Goal: Task Accomplishment & Management: Complete application form

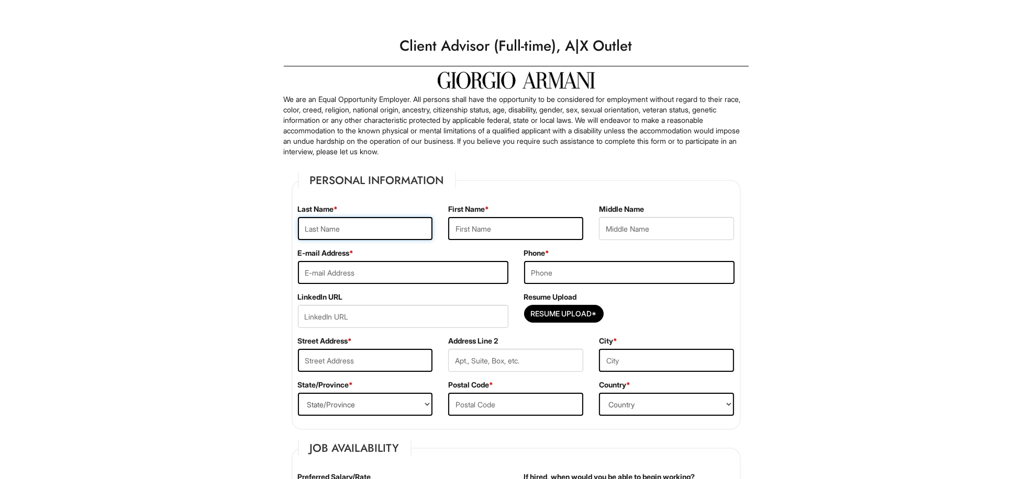
click at [364, 227] on input "text" at bounding box center [365, 228] width 135 height 23
type input "lebrija"
type input "[PERSON_NAME]"
type input "F"
type input "[EMAIL_ADDRESS][DOMAIN_NAME]"
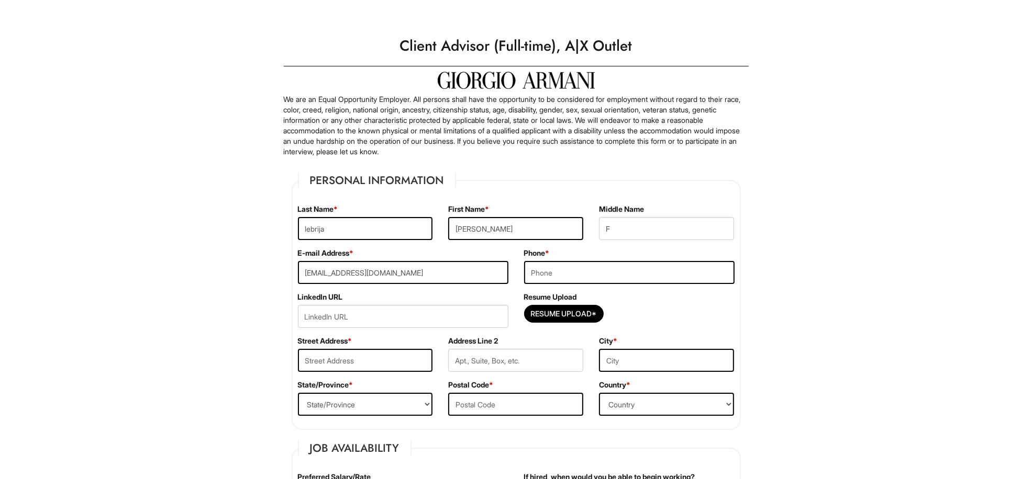
type input "3465033854"
type input "[STREET_ADDRESS]"
type input "[STREET_ADDRESS][PERSON_NAME]"
type input "[GEOGRAPHIC_DATA], [GEOGRAPHIC_DATA]"
select select "[GEOGRAPHIC_DATA]"
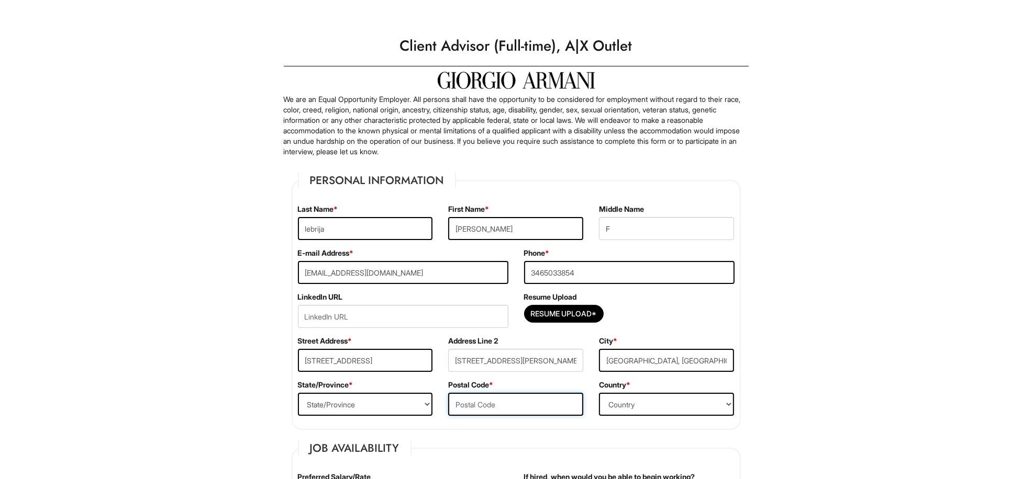
type input "77009"
select select "[GEOGRAPHIC_DATA]"
type input "16.00"
type input "[DATE]"
type input "[PERSON_NAME]"
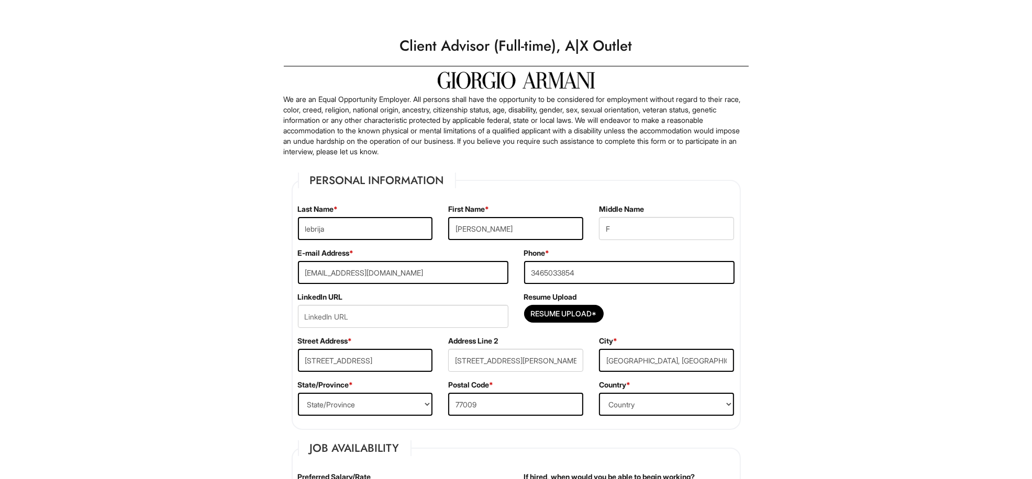
type input "lebrija"
type input "[PHONE_NUMBER]"
type input "[EMAIL_ADDRESS][DOMAIN_NAME]"
type input "mother"
type input "[PERSON_NAME]"
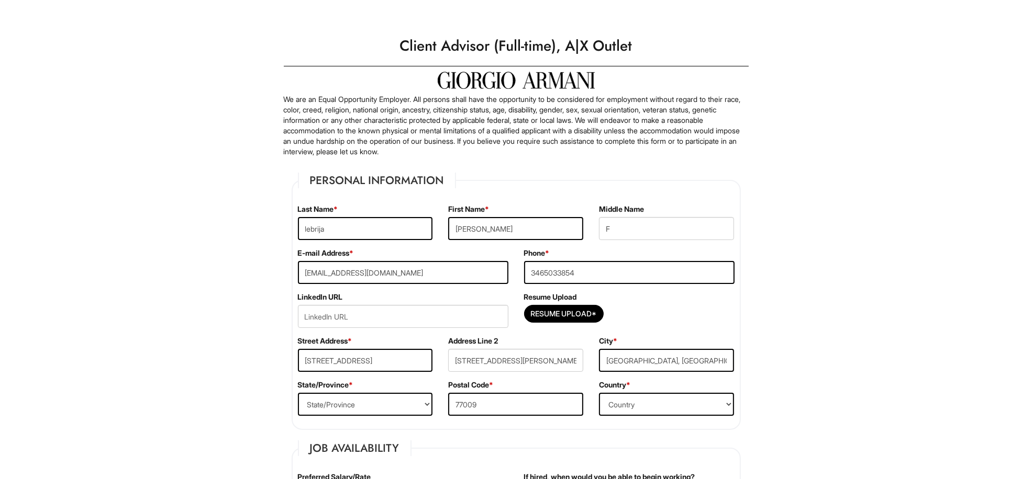
type input "[PERSON_NAME]"
type input "8327251319"
type input "[EMAIL_ADDRESS][DOMAIN_NAME]"
type input "friend"
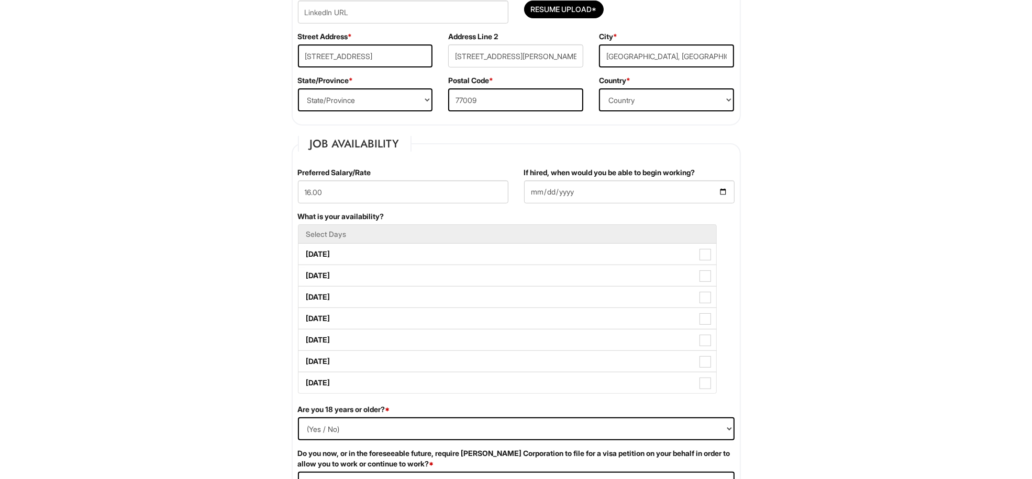
scroll to position [339, 0]
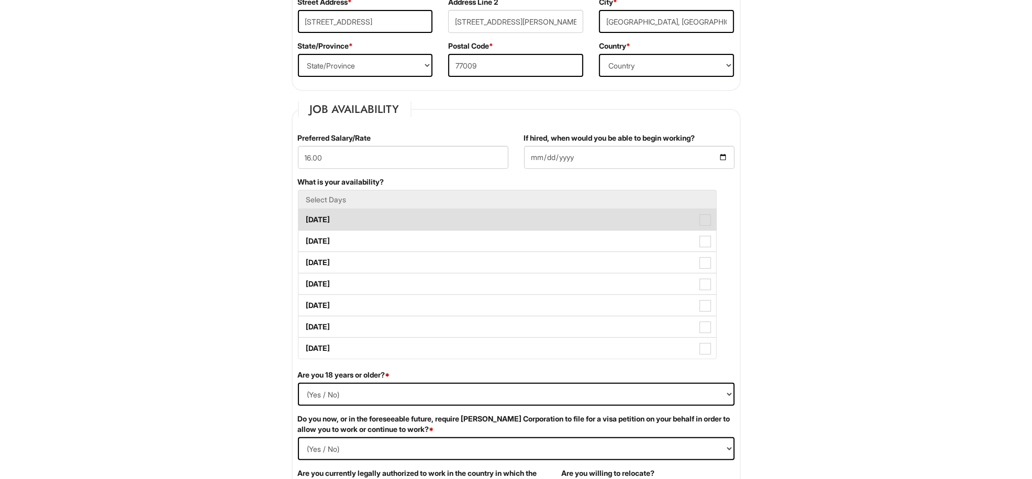
click at [703, 223] on span at bounding box center [705, 221] width 12 height 12
click at [305, 218] on Available_Monday "[DATE]" at bounding box center [301, 214] width 7 height 7
checkbox Available_Monday "true"
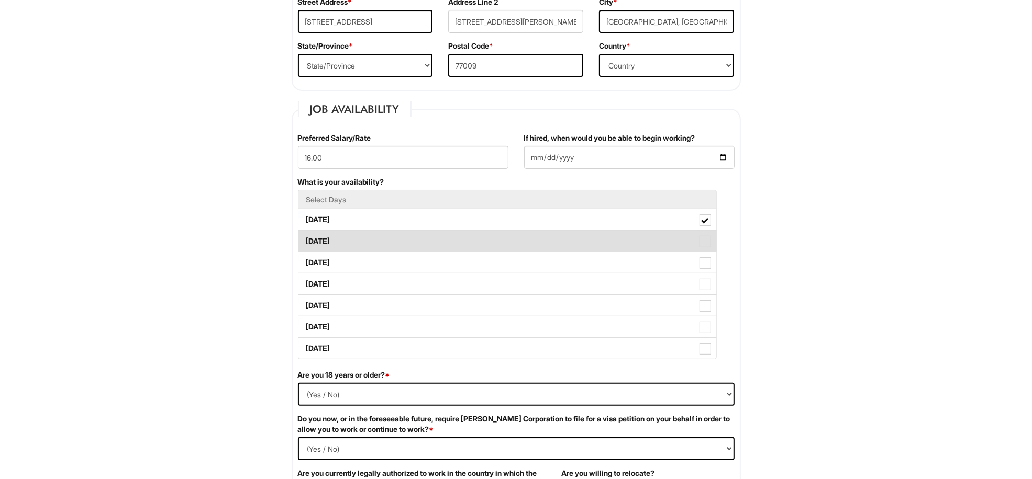
click at [702, 240] on span at bounding box center [705, 242] width 12 height 12
click at [305, 240] on Available_Tuesday "[DATE]" at bounding box center [301, 236] width 7 height 7
checkbox Available_Tuesday "true"
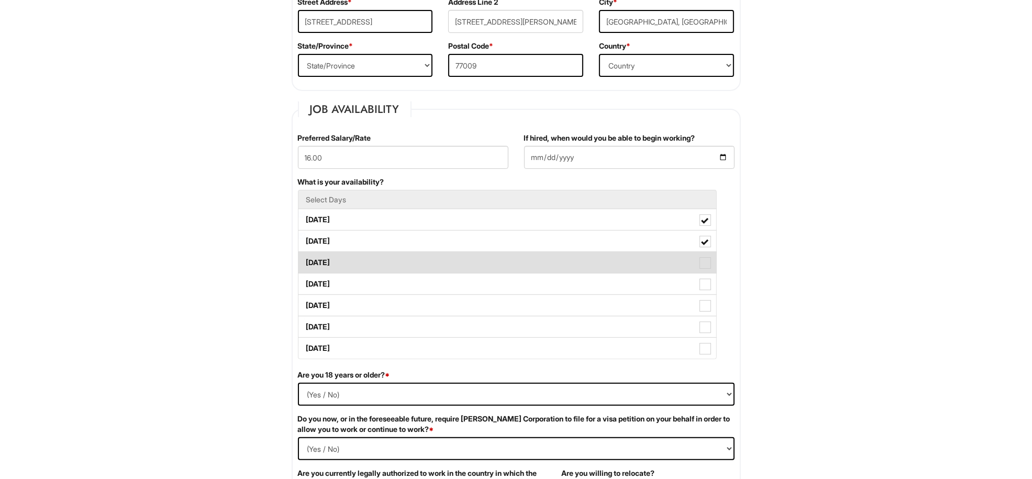
click at [702, 263] on span at bounding box center [705, 263] width 12 height 12
click at [305, 261] on Available_Wednesday "[DATE]" at bounding box center [301, 257] width 7 height 7
checkbox Available_Wednesday "true"
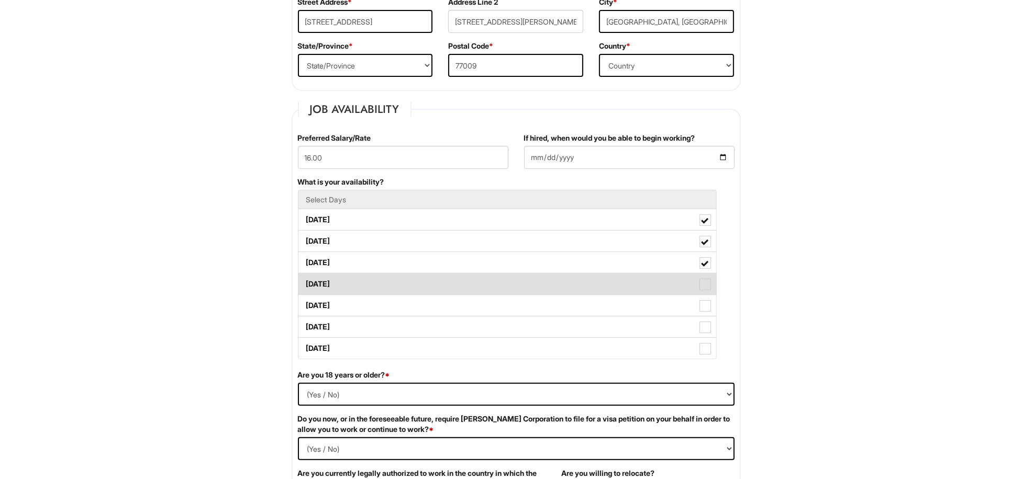
click at [699, 286] on span at bounding box center [705, 285] width 12 height 12
click at [305, 283] on Available_Thursday "[DATE]" at bounding box center [301, 279] width 7 height 7
checkbox Available_Thursday "true"
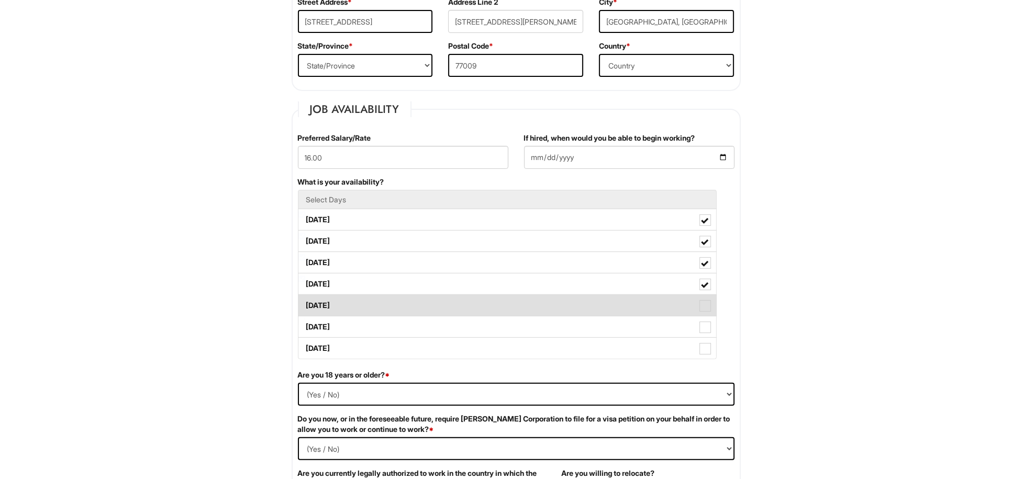
click at [700, 310] on span at bounding box center [705, 306] width 12 height 12
click at [305, 304] on Available_Friday "[DATE]" at bounding box center [301, 300] width 7 height 7
click at [701, 310] on span at bounding box center [704, 306] width 7 height 7
click at [305, 304] on Available_Friday "[DATE]" at bounding box center [301, 300] width 7 height 7
checkbox Available_Friday "false"
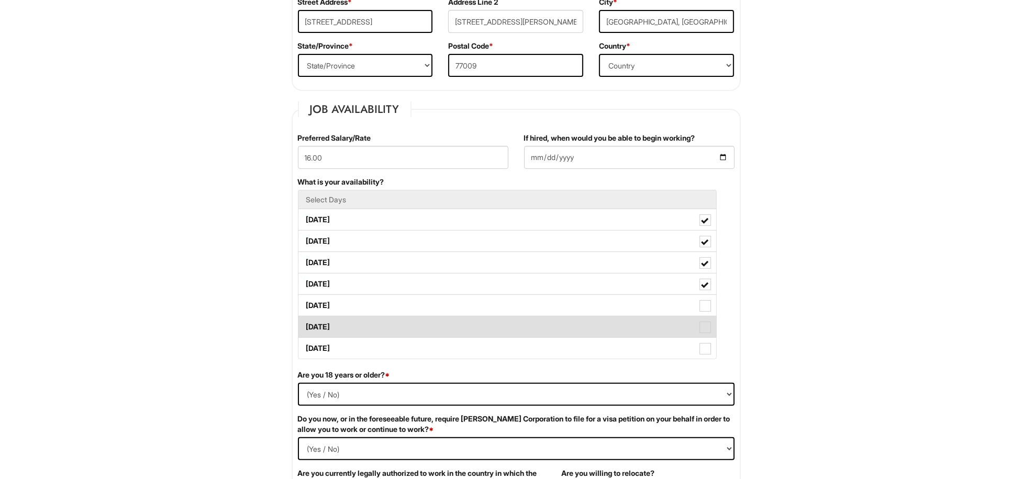
click at [701, 326] on span at bounding box center [705, 328] width 12 height 12
click at [305, 326] on Available_Saturday "[DATE]" at bounding box center [301, 322] width 7 height 7
checkbox Available_Saturday "true"
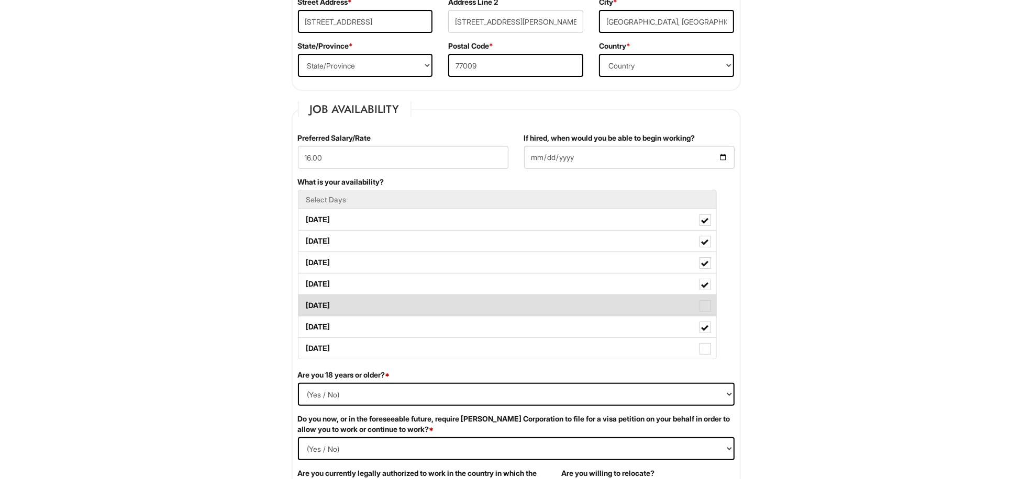
click at [702, 302] on span at bounding box center [705, 306] width 12 height 12
click at [305, 302] on Available_Friday "[DATE]" at bounding box center [301, 300] width 7 height 7
checkbox Available_Friday "true"
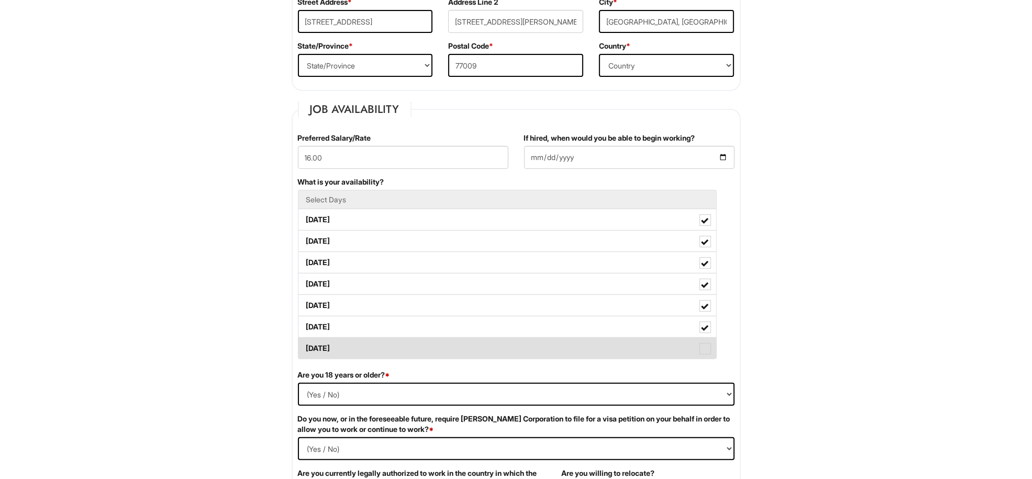
click at [703, 346] on span at bounding box center [705, 349] width 12 height 12
click at [305, 346] on Available_Sunday "[DATE]" at bounding box center [301, 343] width 7 height 7
checkbox Available_Sunday "true"
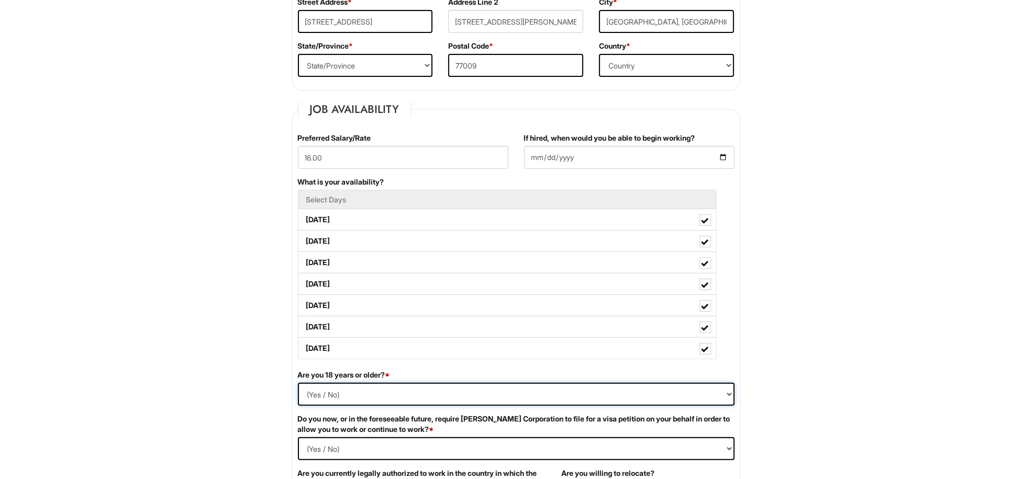
click at [729, 395] on select "(Yes / No) Yes No" at bounding box center [516, 394] width 436 height 23
select select "Yes"
click at [298, 385] on select "(Yes / No) Yes No" at bounding box center [516, 394] width 436 height 23
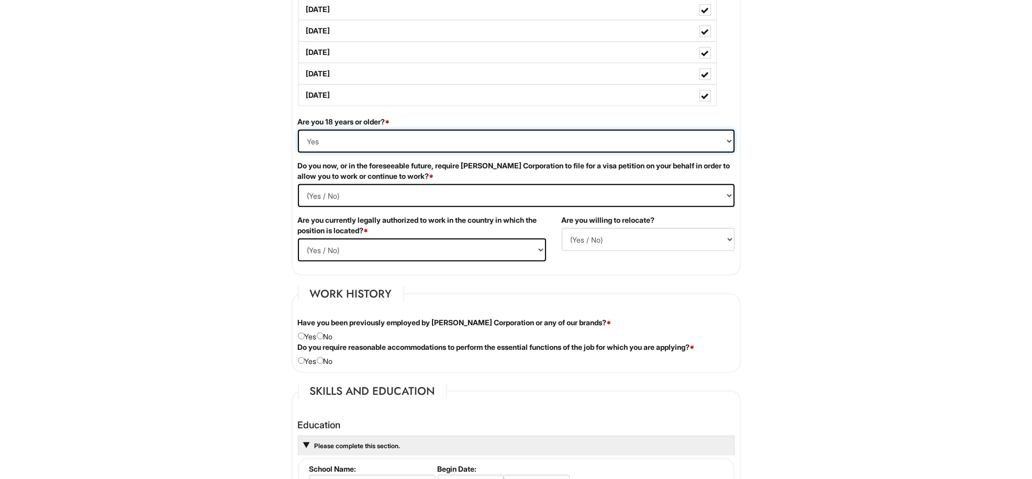
scroll to position [653, 0]
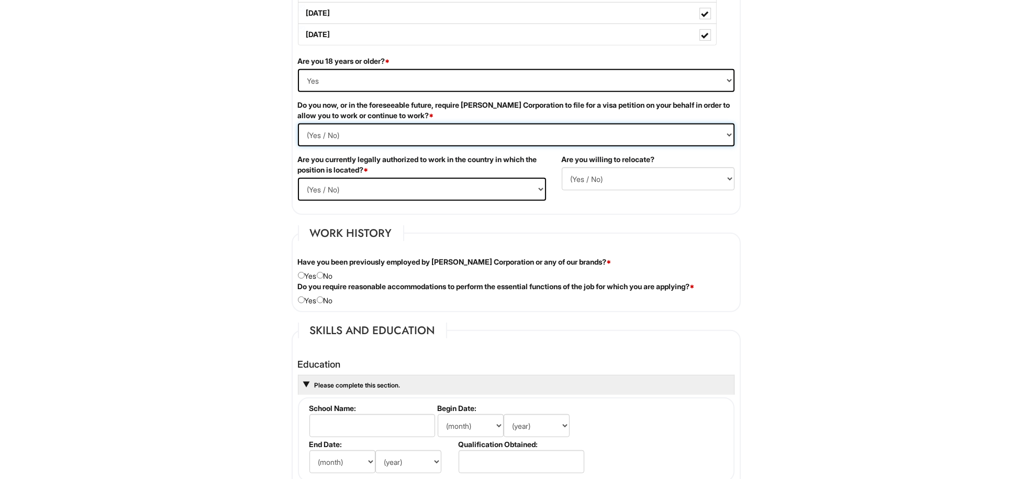
click at [726, 133] on Required "(Yes / No) Yes No" at bounding box center [516, 135] width 436 height 23
select Required "No"
click at [298, 125] on Required "(Yes / No) Yes No" at bounding box center [516, 135] width 436 height 23
click at [540, 190] on select "(Yes / No) Yes No" at bounding box center [422, 189] width 248 height 23
select select "Yes"
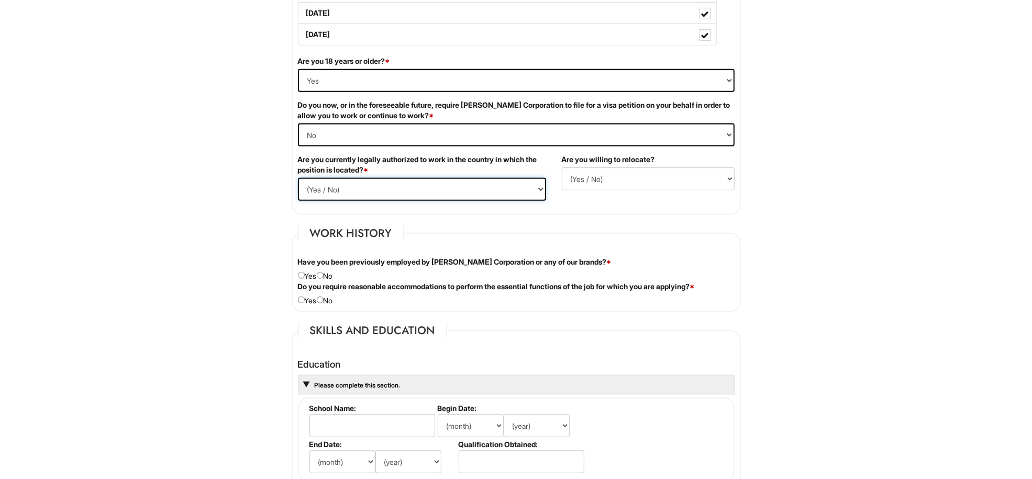
click at [298, 179] on select "(Yes / No) Yes No" at bounding box center [422, 189] width 248 height 23
click at [663, 182] on select "(Yes / No) No Yes" at bounding box center [648, 178] width 173 height 23
select select "N"
click at [562, 169] on select "(Yes / No) No Yes" at bounding box center [648, 178] width 173 height 23
click at [323, 276] on input "radio" at bounding box center [320, 275] width 7 height 7
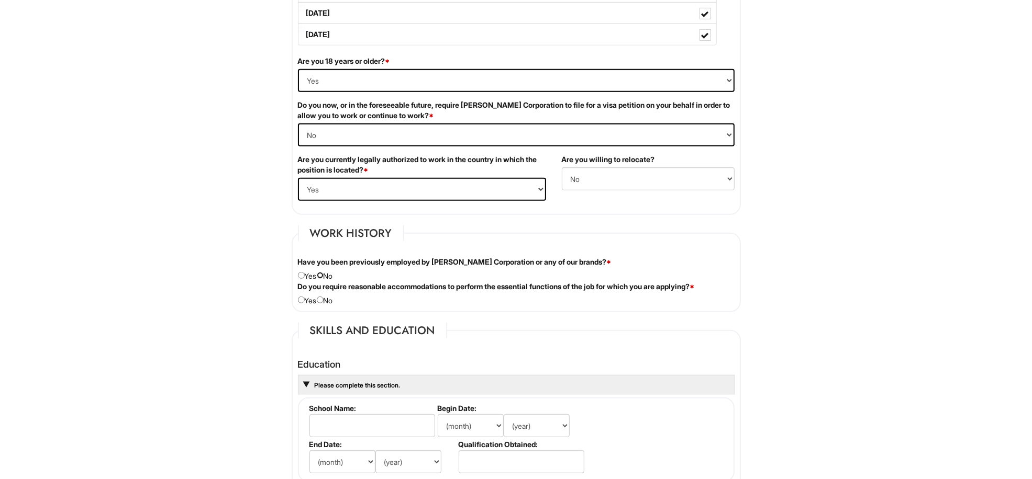
radio input "true"
click at [320, 305] on div "Do you require reasonable accommodations to perform the essential functions of …" at bounding box center [516, 294] width 452 height 25
click at [323, 301] on input "radio" at bounding box center [320, 300] width 7 height 7
radio input "true"
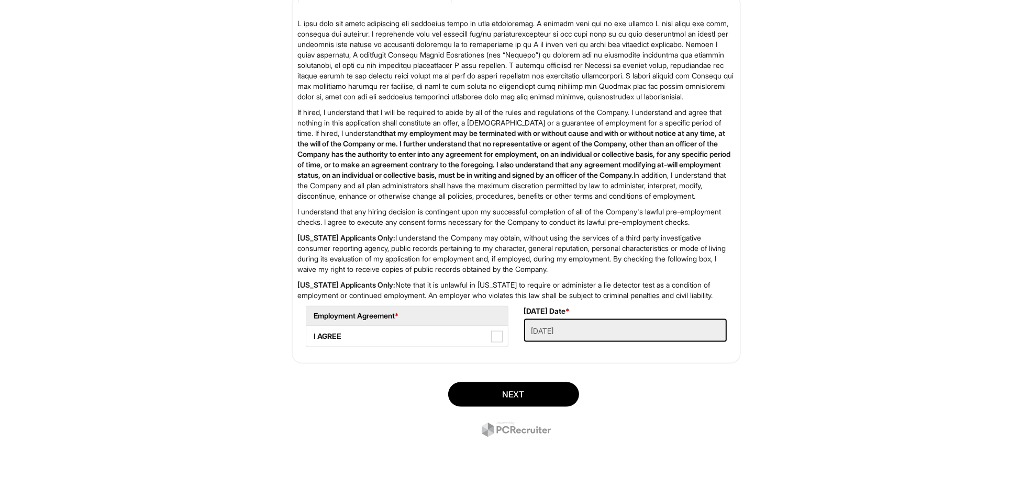
scroll to position [1607, 0]
click at [496, 338] on span at bounding box center [497, 337] width 12 height 12
click at [313, 335] on AGREE "I AGREE" at bounding box center [309, 331] width 7 height 7
checkbox AGREE "true"
click at [500, 399] on button "Next" at bounding box center [513, 395] width 131 height 25
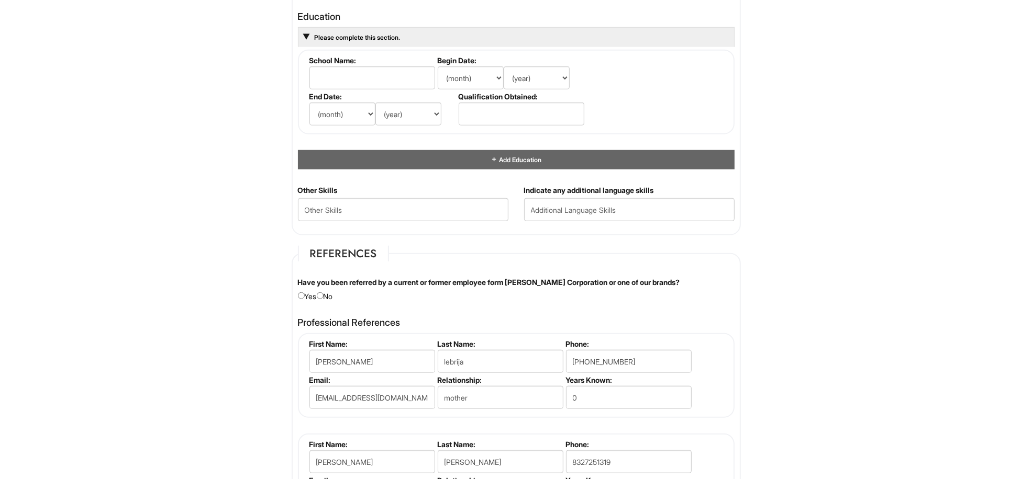
scroll to position [1066, 0]
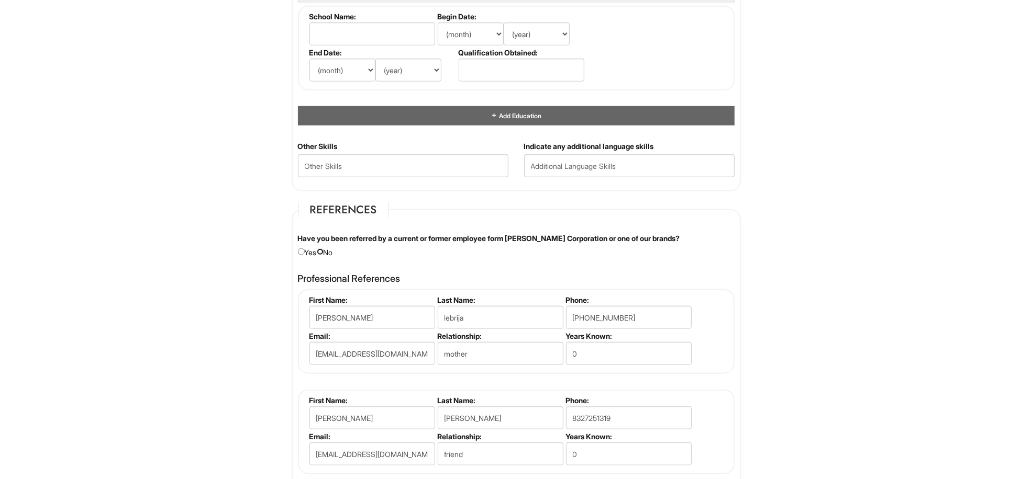
click at [323, 253] on input "radio" at bounding box center [320, 252] width 7 height 7
radio input "true"
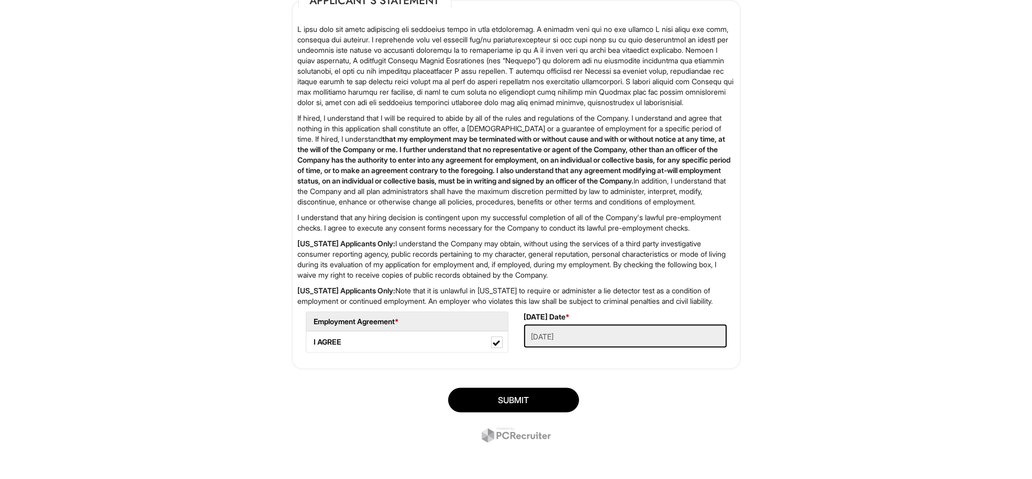
scroll to position [1597, 0]
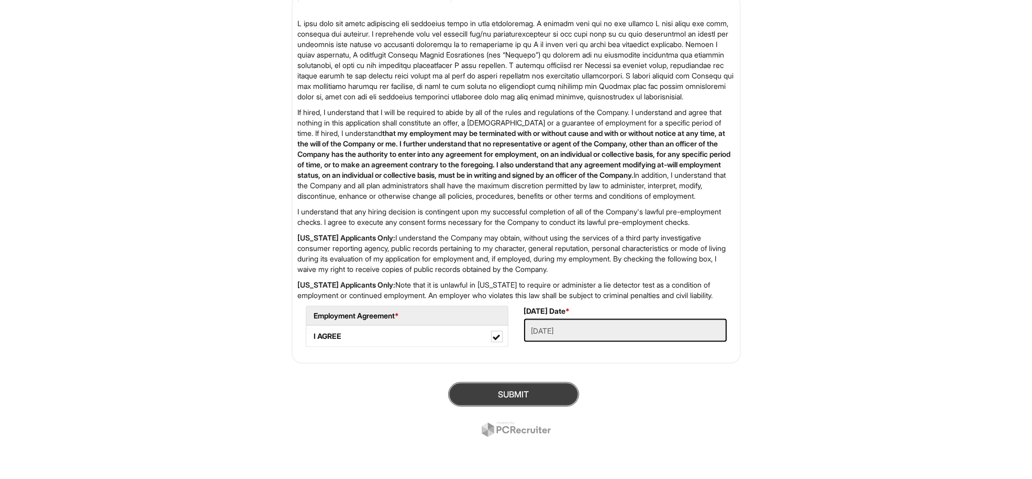
click at [530, 407] on button "SUBMIT" at bounding box center [513, 395] width 131 height 25
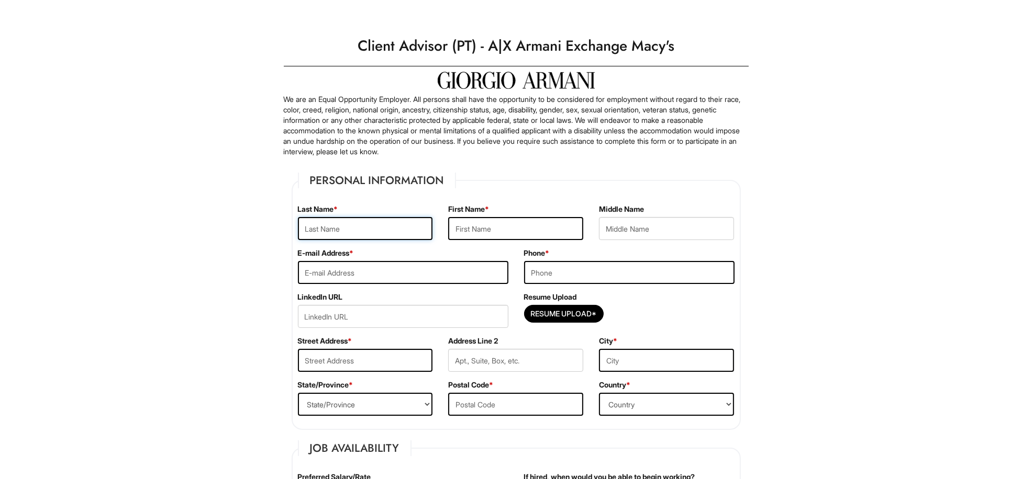
click at [370, 224] on input "text" at bounding box center [365, 228] width 135 height 23
type input "lebrija"
type input "[PERSON_NAME]"
type input "F"
type input "[EMAIL_ADDRESS][DOMAIN_NAME]"
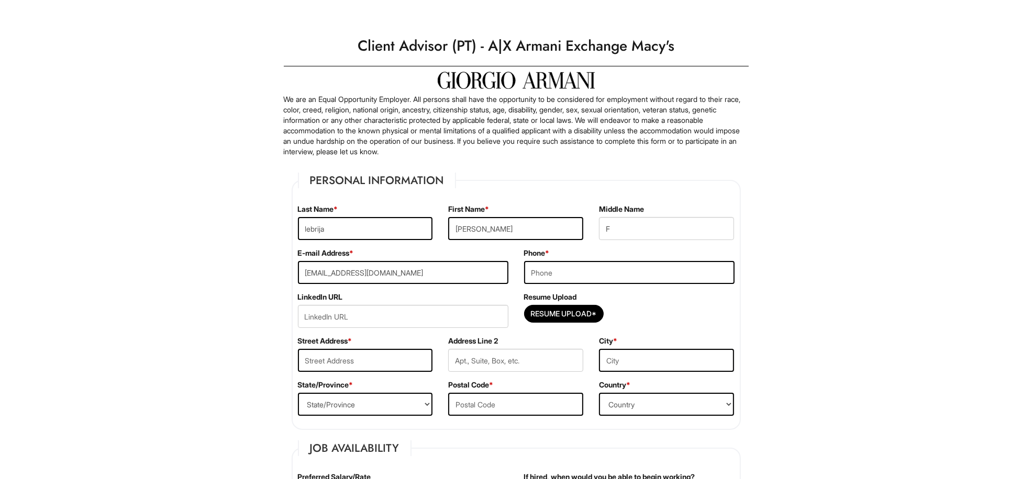
type input "3465033854"
type input "[STREET_ADDRESS]"
type input "[STREET_ADDRESS][PERSON_NAME]"
type input "[GEOGRAPHIC_DATA], [GEOGRAPHIC_DATA]"
select select "[GEOGRAPHIC_DATA]"
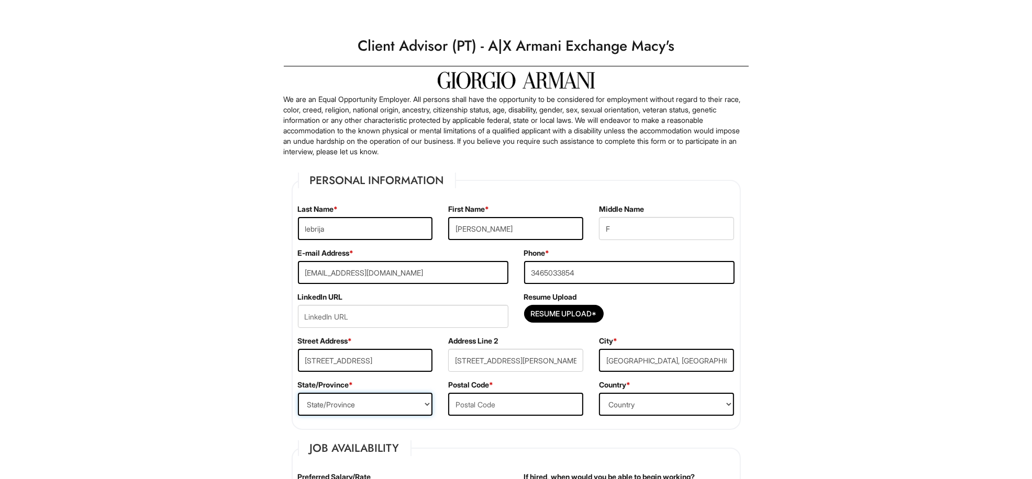
type input "77009"
select select "[GEOGRAPHIC_DATA]"
type input "16.00"
type input "[DATE]"
select select "Yes"
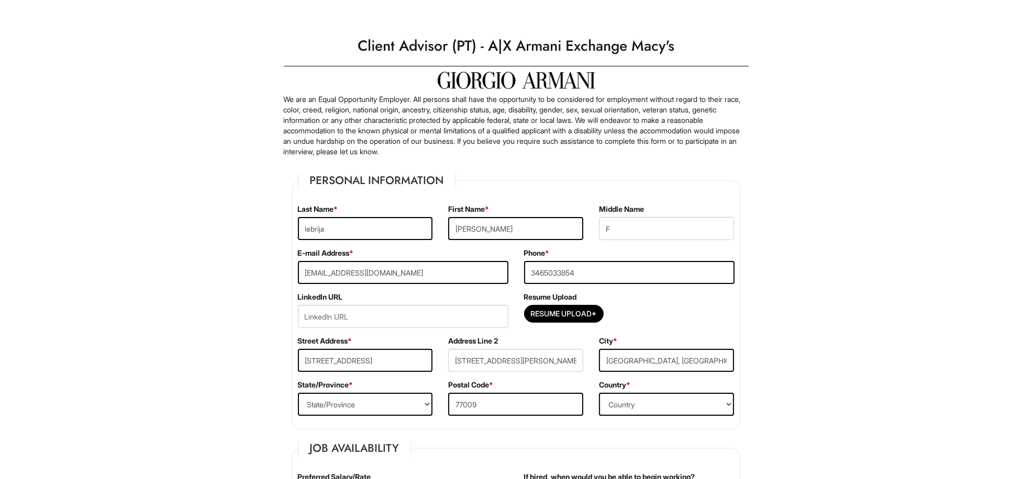
type input "[PERSON_NAME]"
type input "lebrija"
type input "[PHONE_NUMBER]"
type input "[EMAIL_ADDRESS][DOMAIN_NAME]"
type input "mother"
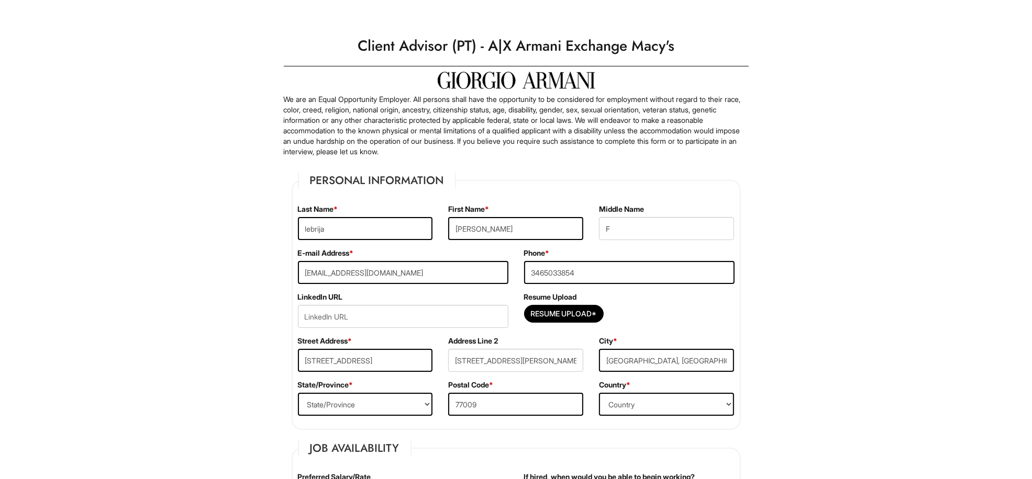
type input "[PERSON_NAME]"
type input "8327251319"
type input "[EMAIL_ADDRESS][DOMAIN_NAME]"
type input "friend"
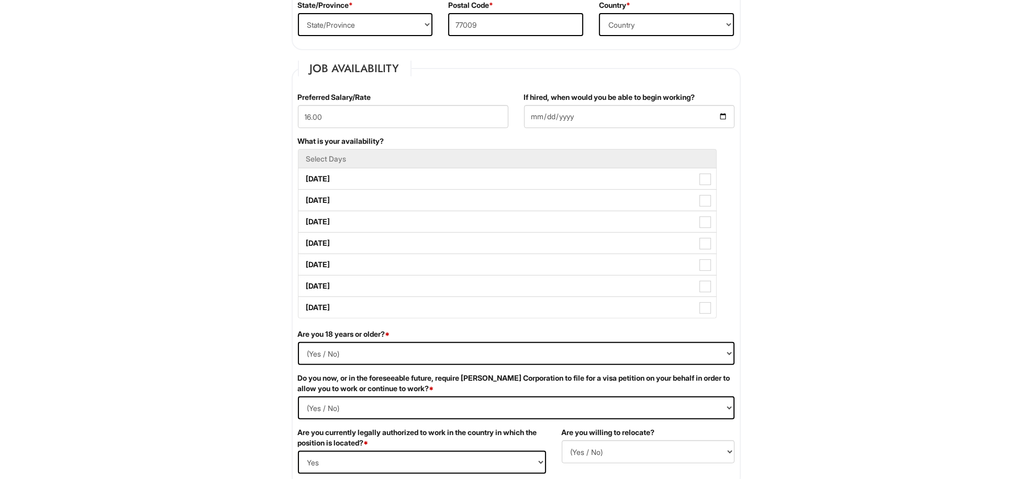
scroll to position [393, 0]
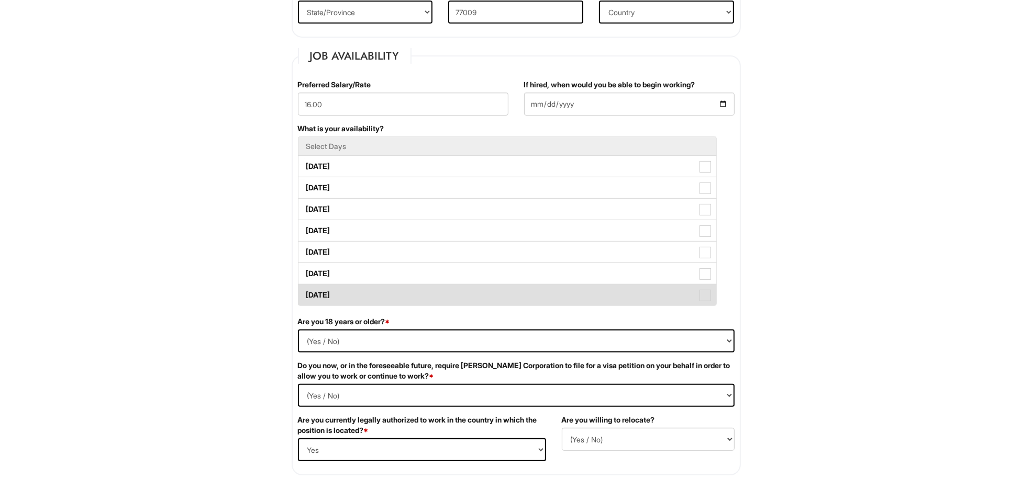
click at [705, 301] on span at bounding box center [705, 296] width 12 height 12
click at [305, 294] on Available_Sunday "[DATE]" at bounding box center [301, 290] width 7 height 7
click at [705, 301] on span at bounding box center [705, 296] width 12 height 12
click at [305, 294] on Available_Sunday "[DATE]" at bounding box center [301, 290] width 7 height 7
click at [705, 301] on span at bounding box center [705, 296] width 12 height 12
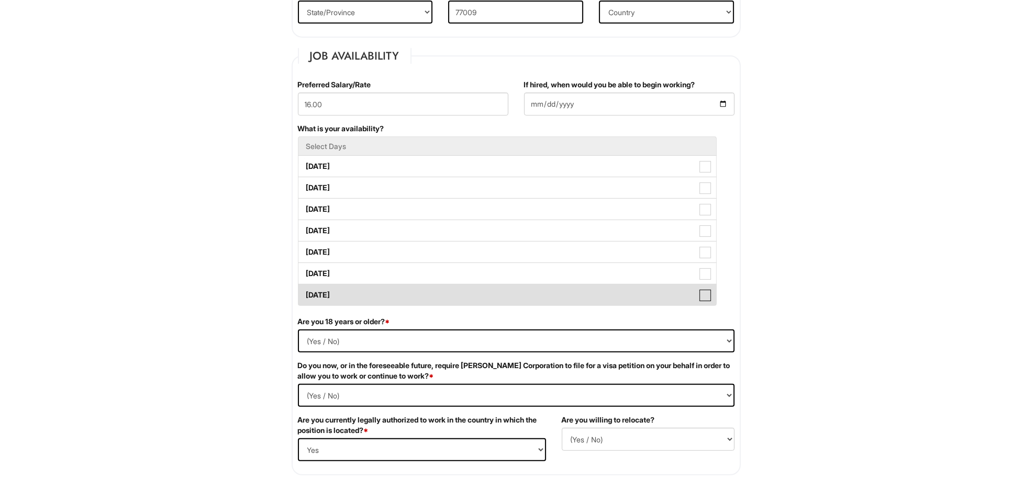
click at [305, 294] on Available_Sunday "[DATE]" at bounding box center [301, 290] width 7 height 7
checkbox Available_Sunday "true"
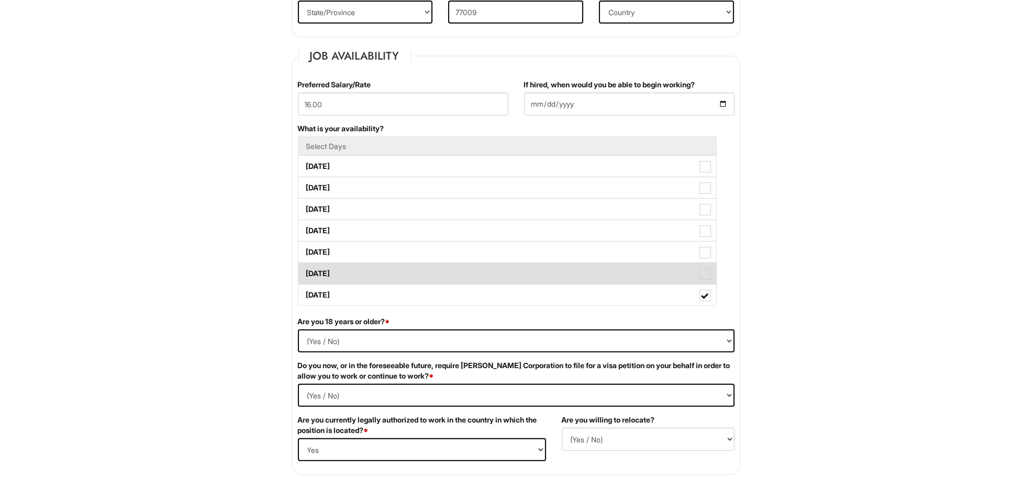
click at [701, 273] on span at bounding box center [705, 274] width 12 height 12
click at [305, 272] on Available_Saturday "[DATE]" at bounding box center [301, 268] width 7 height 7
checkbox Available_Saturday "true"
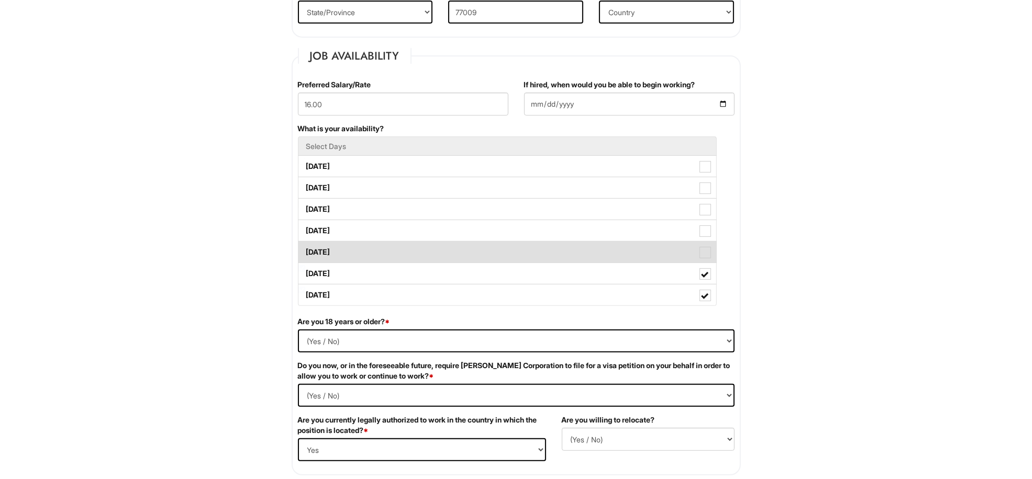
click at [703, 257] on span at bounding box center [705, 253] width 12 height 12
click at [305, 251] on Available_Friday "[DATE]" at bounding box center [301, 247] width 7 height 7
checkbox Available_Friday "true"
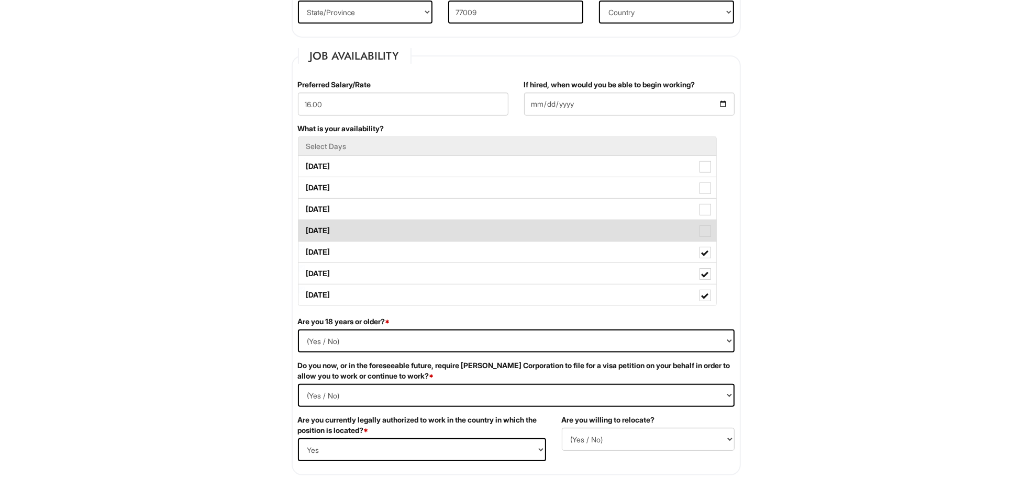
click at [702, 233] on span at bounding box center [705, 232] width 12 height 12
click at [305, 229] on Available_Thursday "[DATE]" at bounding box center [301, 225] width 7 height 7
checkbox Available_Thursday "true"
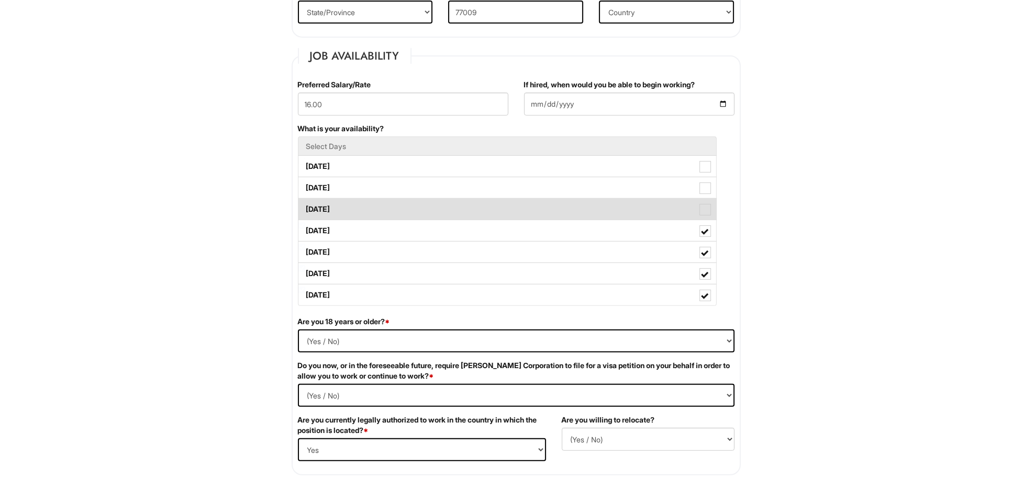
click at [704, 208] on span at bounding box center [705, 210] width 12 height 12
click at [305, 208] on Available_Wednesday "[DATE]" at bounding box center [301, 204] width 7 height 7
checkbox Available_Wednesday "true"
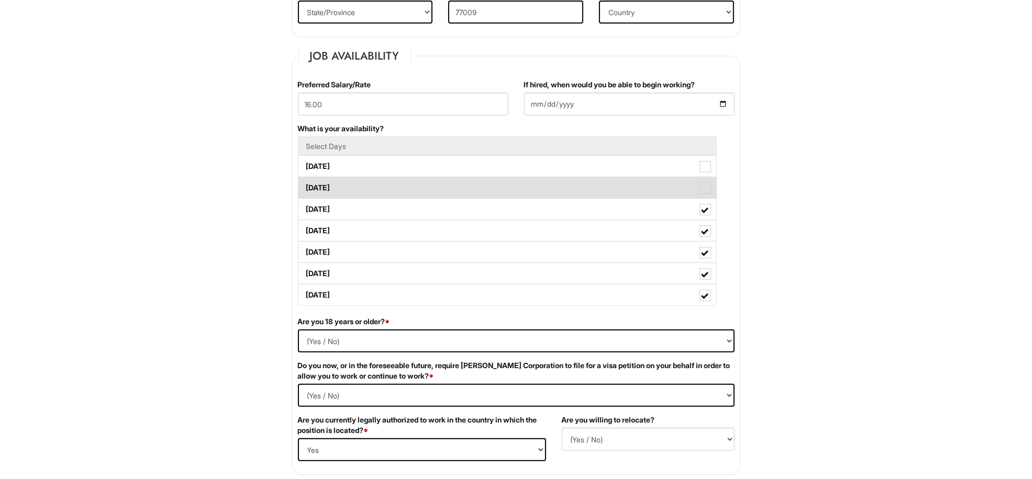
click at [703, 187] on span at bounding box center [705, 189] width 12 height 12
click at [305, 186] on Available_Tuesday "[DATE]" at bounding box center [301, 183] width 7 height 7
checkbox Available_Tuesday "true"
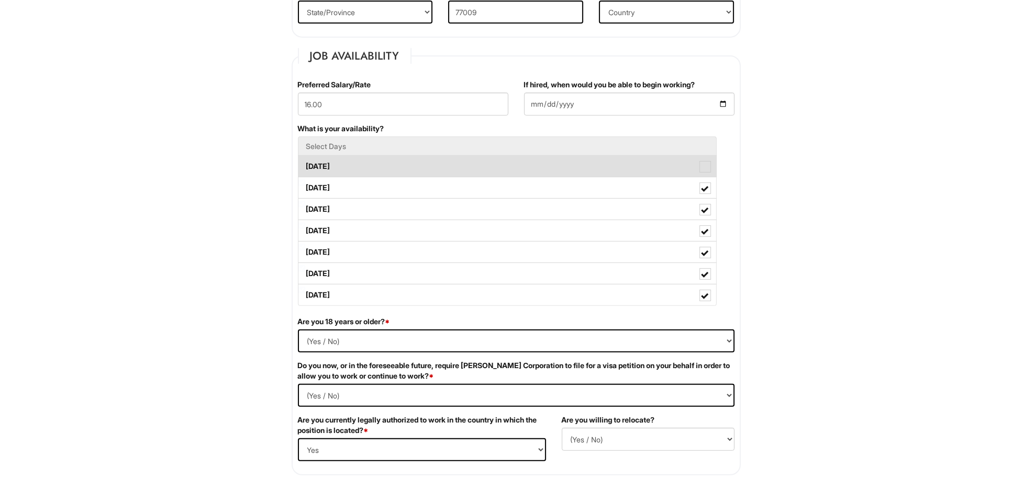
click at [702, 165] on span at bounding box center [705, 167] width 12 height 12
click at [305, 165] on Available_Monday "[DATE]" at bounding box center [301, 161] width 7 height 7
checkbox Available_Monday "true"
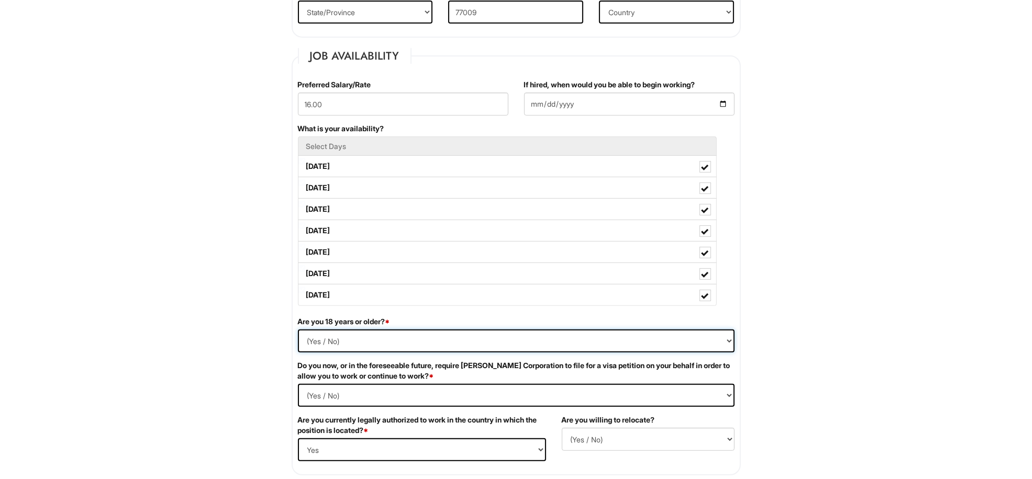
click at [725, 341] on select "(Yes / No) Yes No" at bounding box center [516, 341] width 436 height 23
select select "Yes"
click at [298, 331] on select "(Yes / No) Yes No" at bounding box center [516, 341] width 436 height 23
click at [726, 397] on Required "(Yes / No) Yes No" at bounding box center [516, 395] width 436 height 23
select Required "Yes"
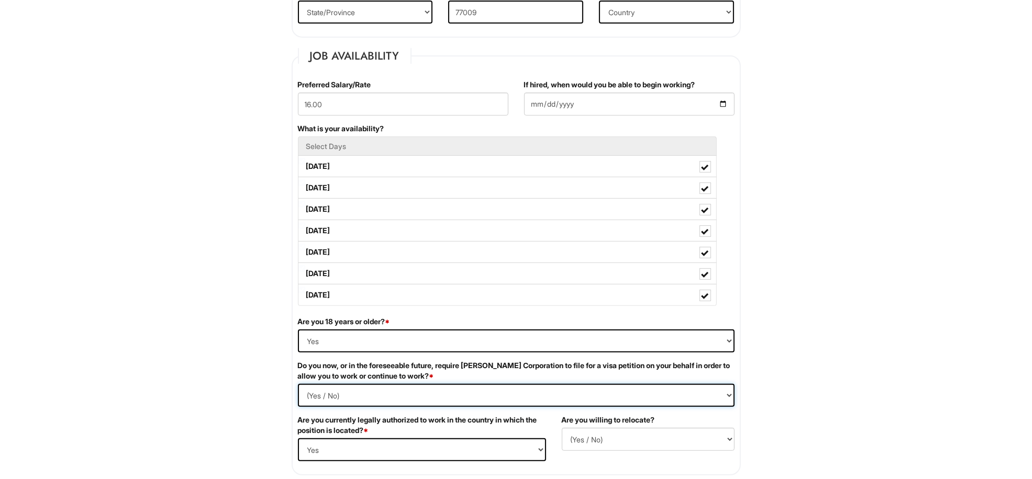
click at [298, 386] on Required "(Yes / No) Yes No" at bounding box center [516, 395] width 436 height 23
drag, startPoint x: 708, startPoint y: 436, endPoint x: 936, endPoint y: 462, distance: 229.6
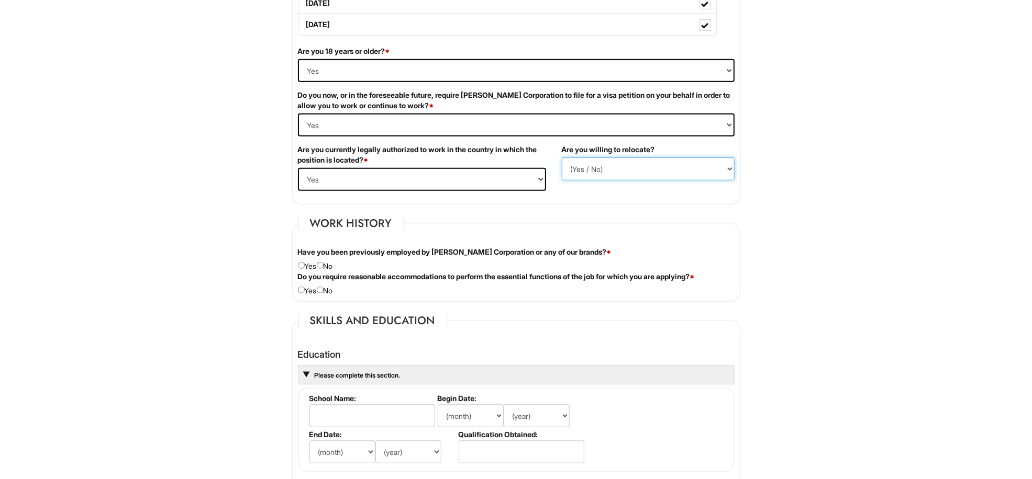
scroll to position [705, 0]
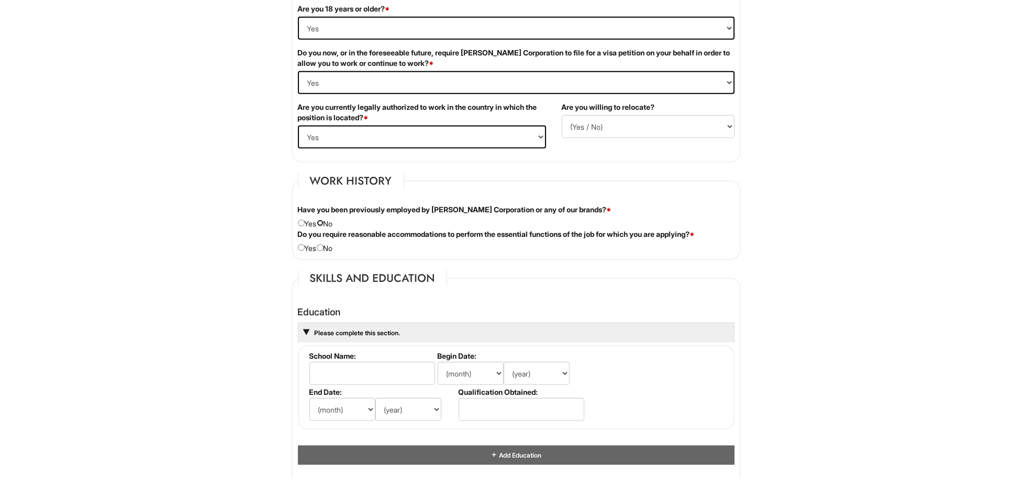
click at [323, 224] on input "radio" at bounding box center [320, 223] width 7 height 7
radio input "true"
click at [301, 249] on input "radio" at bounding box center [301, 247] width 7 height 7
radio input "true"
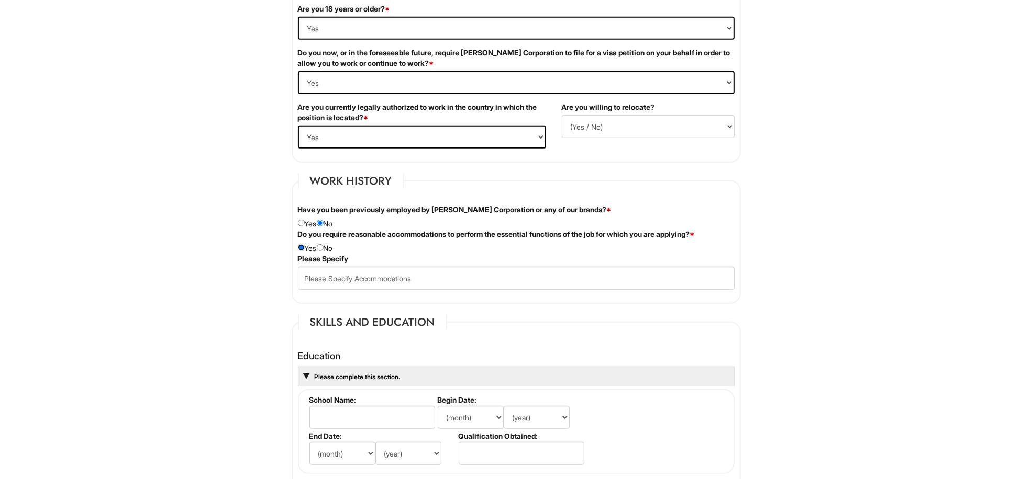
click at [301, 249] on input "radio" at bounding box center [301, 247] width 7 height 7
click at [328, 244] on div "Do you require reasonable accommodations to perform the essential functions of …" at bounding box center [516, 241] width 452 height 25
click at [323, 248] on input "radio" at bounding box center [320, 247] width 7 height 7
radio input "true"
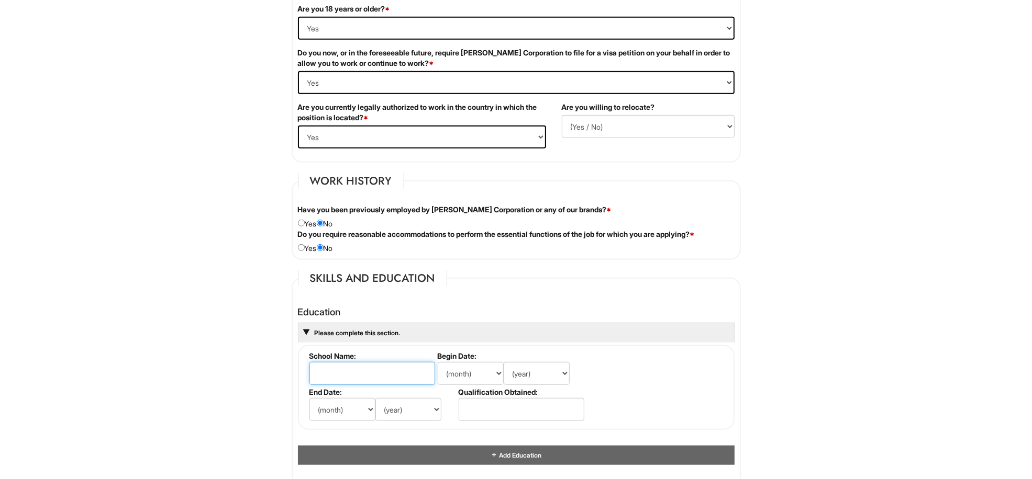
click at [328, 366] on input "text" at bounding box center [372, 373] width 126 height 23
type input "westfield"
click at [496, 373] on select "(month) Jan Feb Mar Apr May Jun Jul Aug Sep Oct Nov Dec" at bounding box center [471, 373] width 66 height 23
select select "10"
click at [438, 363] on select "(month) Jan Feb Mar Apr May Jun Jul Aug Sep Oct Nov Dec" at bounding box center [471, 373] width 66 height 23
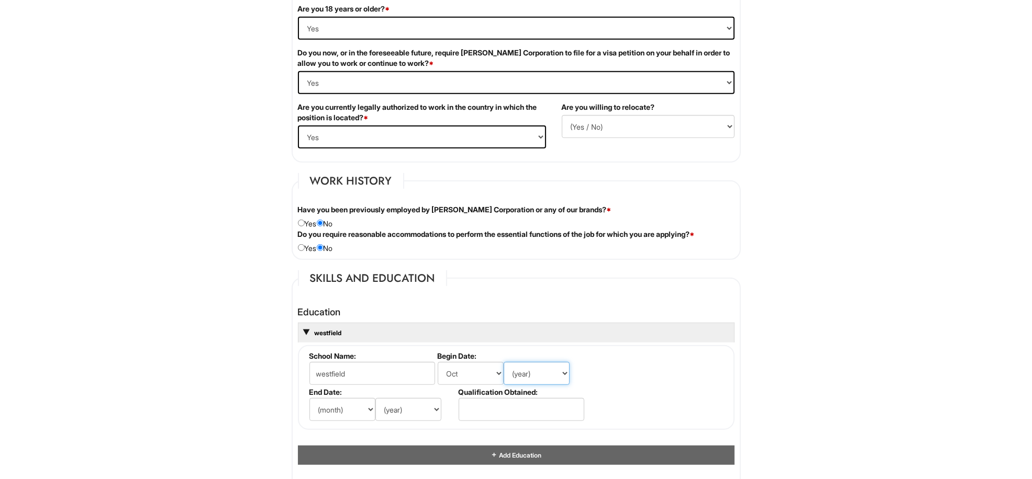
click at [561, 373] on select "(year) 2029 2028 2027 2026 2025 2024 2023 2022 2021 2020 2019 2018 2017 2016 20…" at bounding box center [536, 373] width 66 height 23
click at [503, 363] on select "(year) 2029 2028 2027 2026 2025 2024 2023 2022 2021 2020 2019 2018 2017 2016 20…" at bounding box center [536, 373] width 66 height 23
click at [561, 372] on select "(year) 2029 2028 2027 2026 2025 2024 2023 2022 2021 2020 2019 2018 2017 2016 20…" at bounding box center [536, 373] width 66 height 23
select select "1988"
click at [503, 363] on select "(year) 2029 2028 2027 2026 2025 2024 2023 2022 2021 2020 2019 2018 2017 2016 20…" at bounding box center [536, 373] width 66 height 23
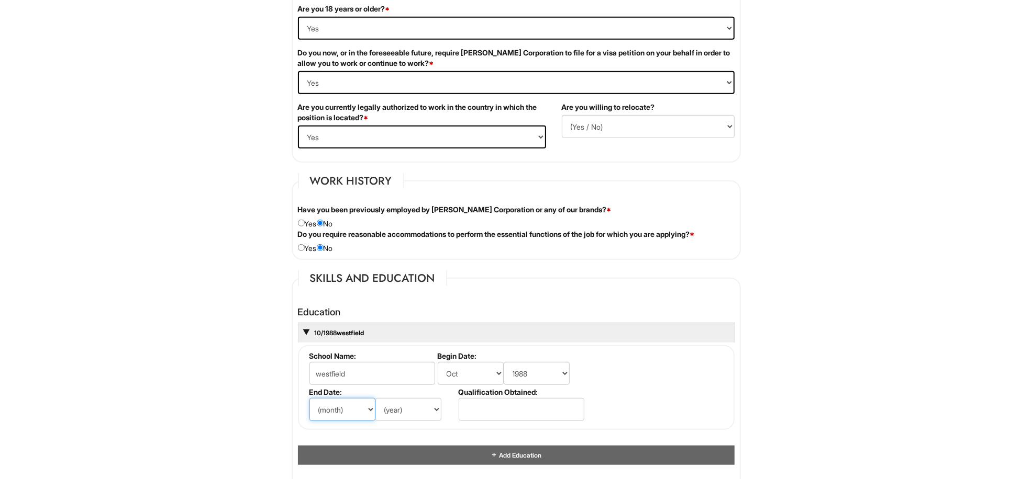
click at [367, 409] on select "(month) Jan Feb Mar Apr May Jun Jul Aug Sep Oct Nov Dec" at bounding box center [342, 409] width 66 height 23
select select "8"
click at [309, 399] on select "(month) Jan Feb Mar Apr May Jun Jul Aug Sep Oct Nov Dec" at bounding box center [342, 409] width 66 height 23
click at [433, 408] on select "(year) 2029 2028 2027 2026 2025 2024 2023 2022 2021 2020 2019 2018 2017 2016 20…" at bounding box center [408, 409] width 66 height 23
select select "1991"
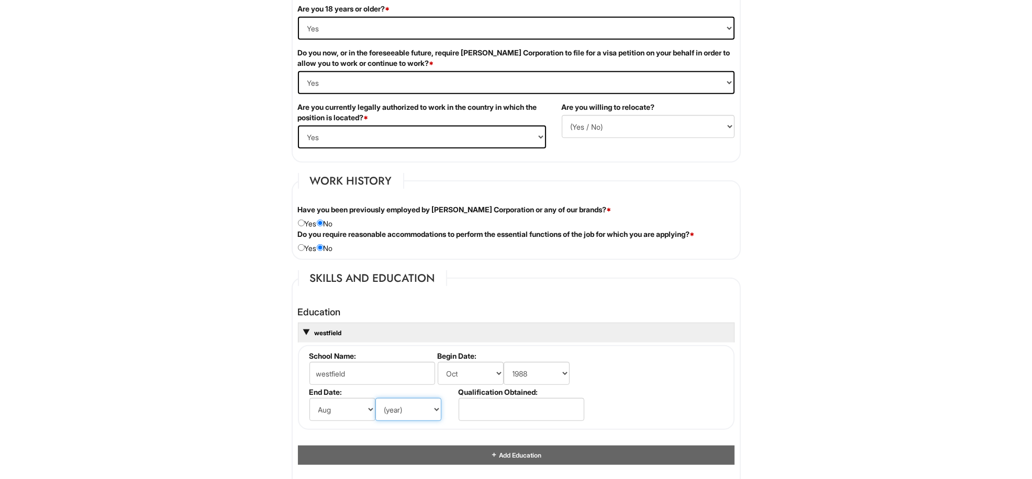
click at [375, 399] on select "(year) 2029 2028 2027 2026 2025 2024 2023 2022 2021 2020 2019 2018 2017 2016 20…" at bounding box center [408, 409] width 66 height 23
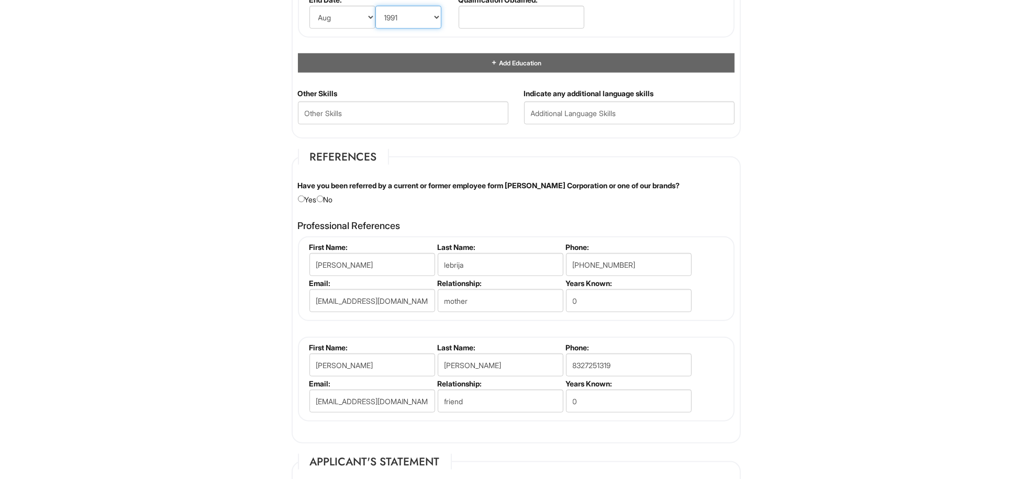
scroll to position [1115, 0]
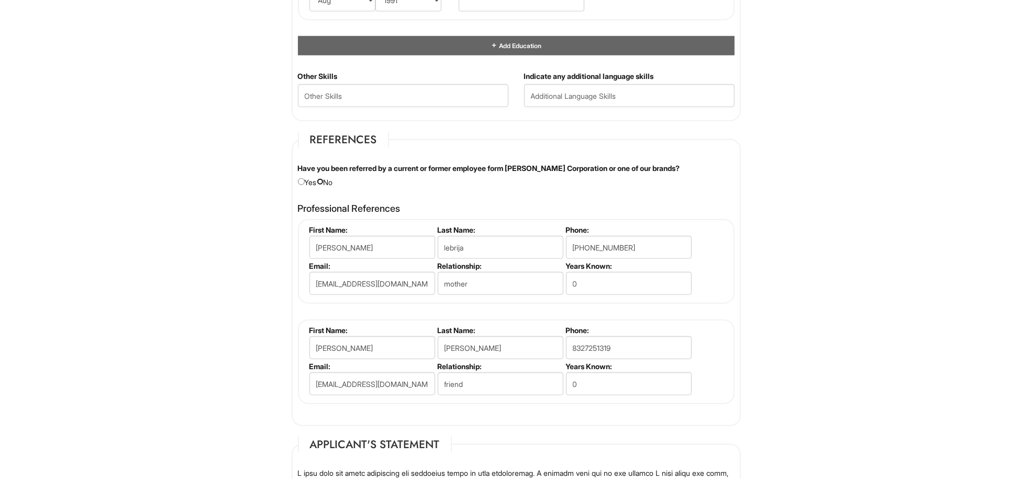
click at [323, 180] on input "radio" at bounding box center [320, 181] width 7 height 7
radio input "true"
click at [649, 291] on input "0" at bounding box center [629, 283] width 126 height 23
type input "50"
click at [655, 387] on input "0" at bounding box center [629, 384] width 126 height 23
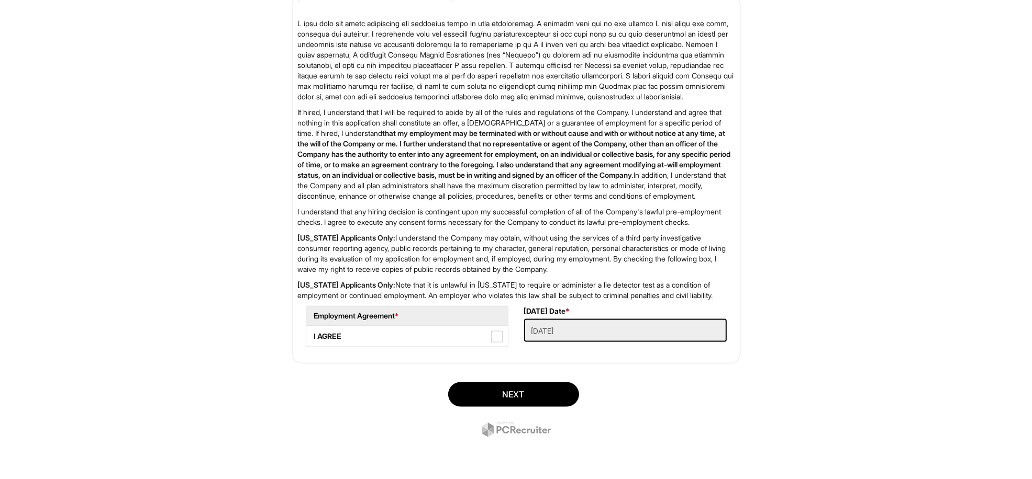
scroll to position [1607, 0]
type input "19"
click at [494, 337] on span at bounding box center [497, 337] width 12 height 12
click at [313, 335] on AGREE "I AGREE" at bounding box center [309, 331] width 7 height 7
checkbox AGREE "true"
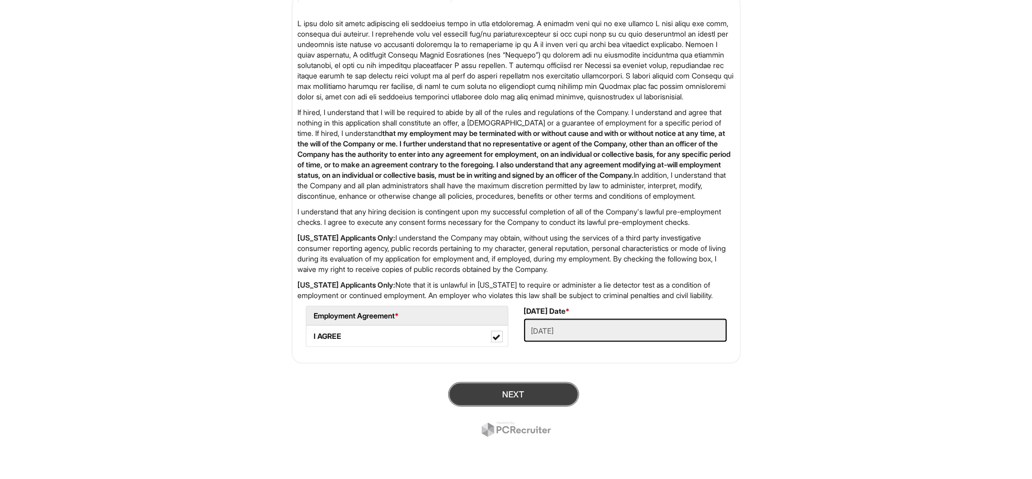
click at [502, 391] on button "Next" at bounding box center [513, 395] width 131 height 25
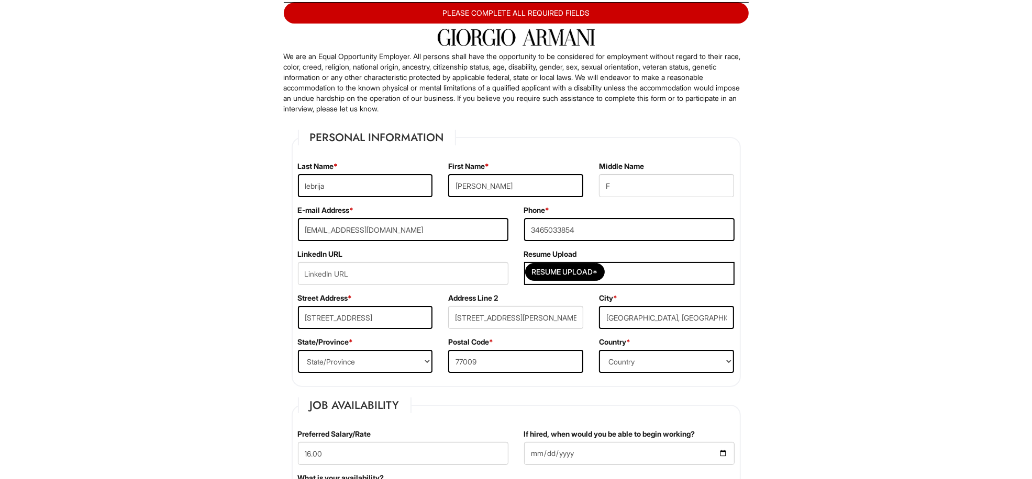
click at [619, 271] on div "Resume Upload*" at bounding box center [629, 273] width 210 height 23
click at [572, 273] on input "Resume Upload*" at bounding box center [564, 272] width 79 height 17
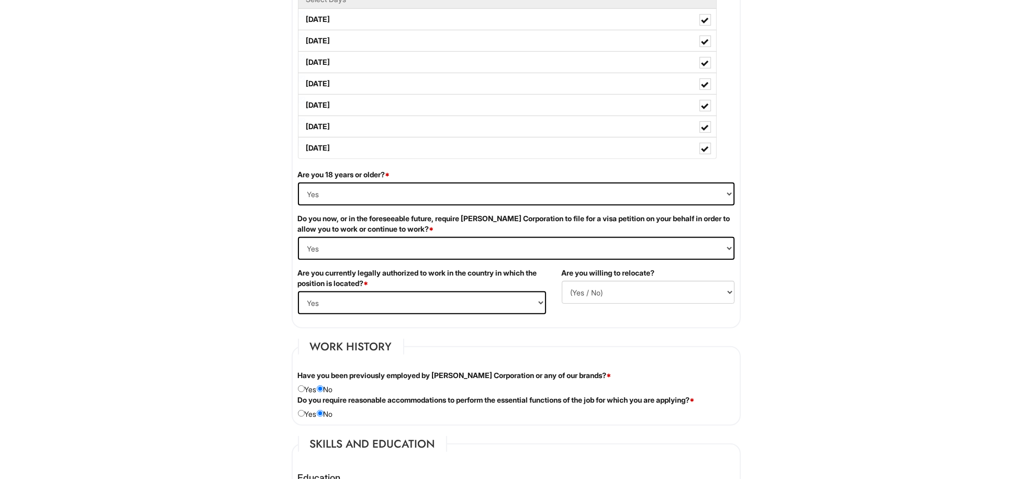
scroll to position [647, 0]
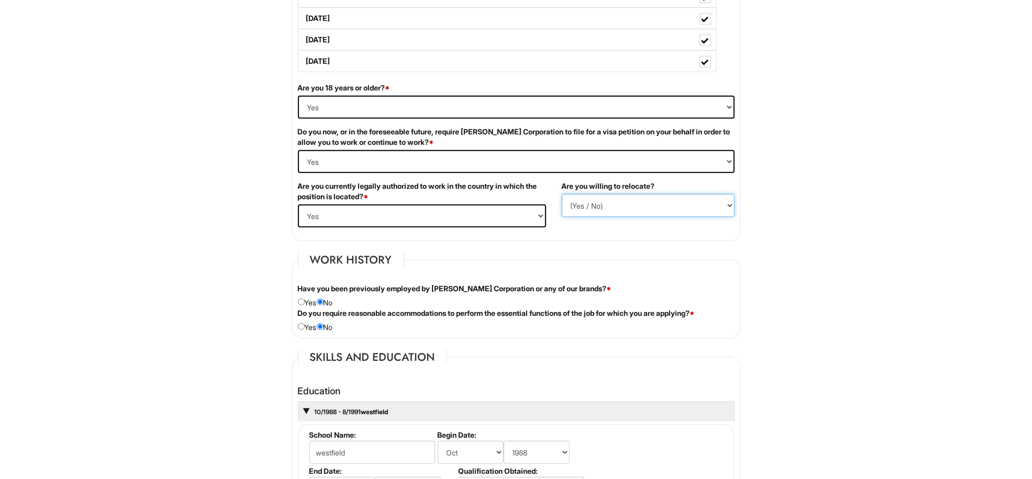
click at [726, 205] on select "(Yes / No) No Yes" at bounding box center [648, 205] width 173 height 23
select select "N"
click at [562, 196] on select "(Yes / No) No Yes" at bounding box center [648, 205] width 173 height 23
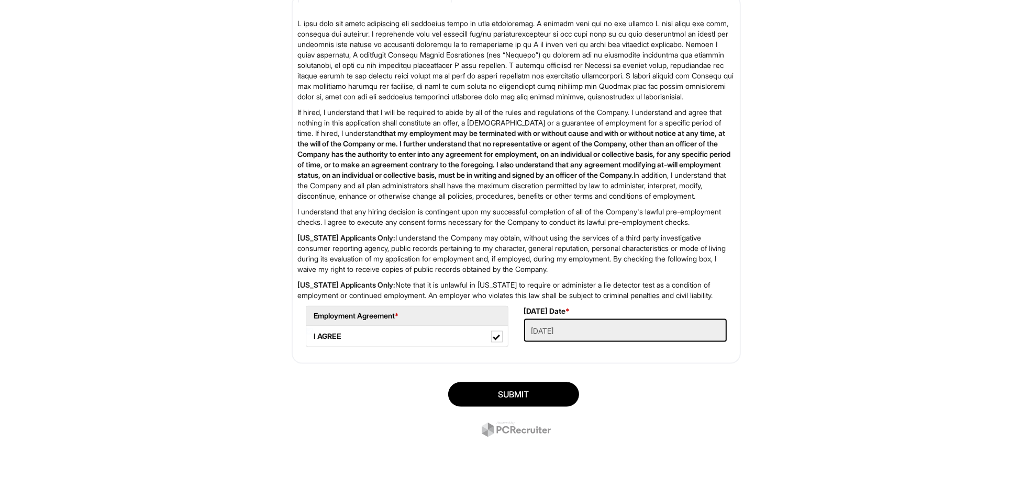
scroll to position [1628, 0]
click at [509, 395] on button "SUBMIT" at bounding box center [513, 395] width 131 height 25
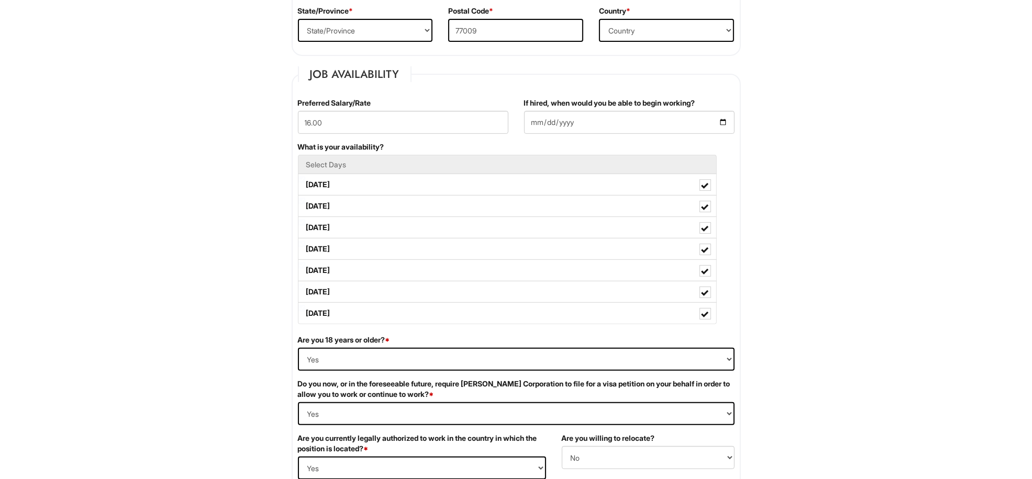
scroll to position [447, 0]
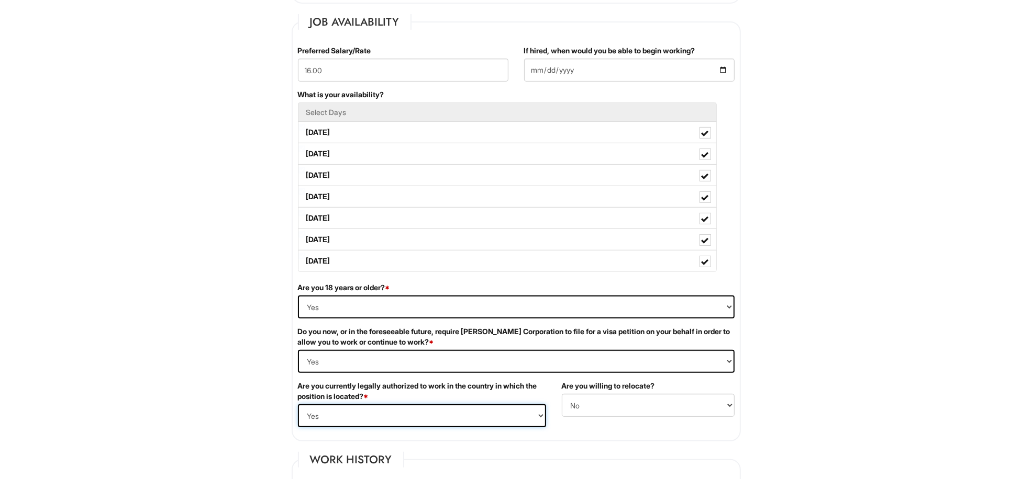
click at [469, 415] on select "(Yes / No) Yes No" at bounding box center [422, 416] width 248 height 23
click at [298, 406] on select "(Yes / No) Yes No" at bounding box center [422, 416] width 248 height 23
click at [527, 420] on select "(Yes / No) Yes No" at bounding box center [422, 416] width 248 height 23
click at [298, 406] on select "(Yes / No) Yes No" at bounding box center [422, 416] width 248 height 23
click at [542, 417] on select "(Yes / No) Yes No" at bounding box center [422, 416] width 248 height 23
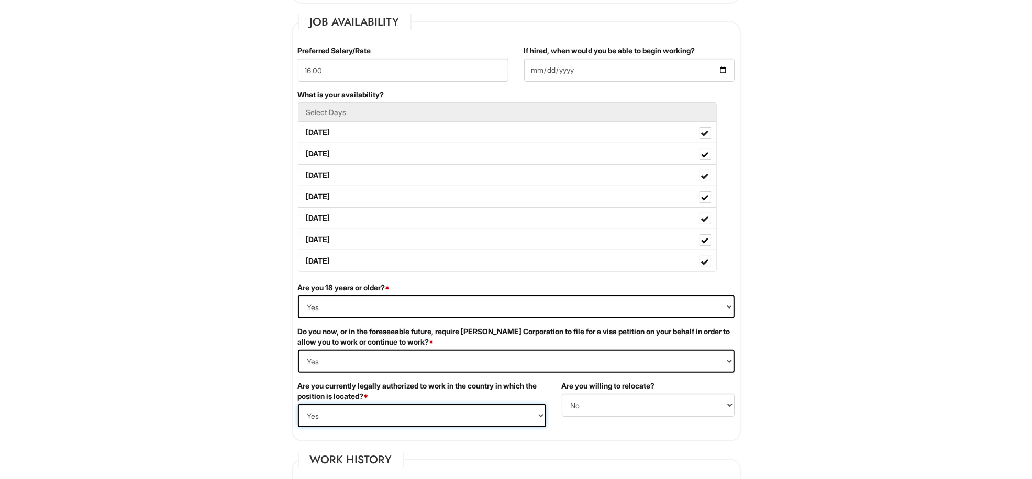
select select "No"
click at [298, 406] on select "(Yes / No) Yes No" at bounding box center [422, 416] width 248 height 23
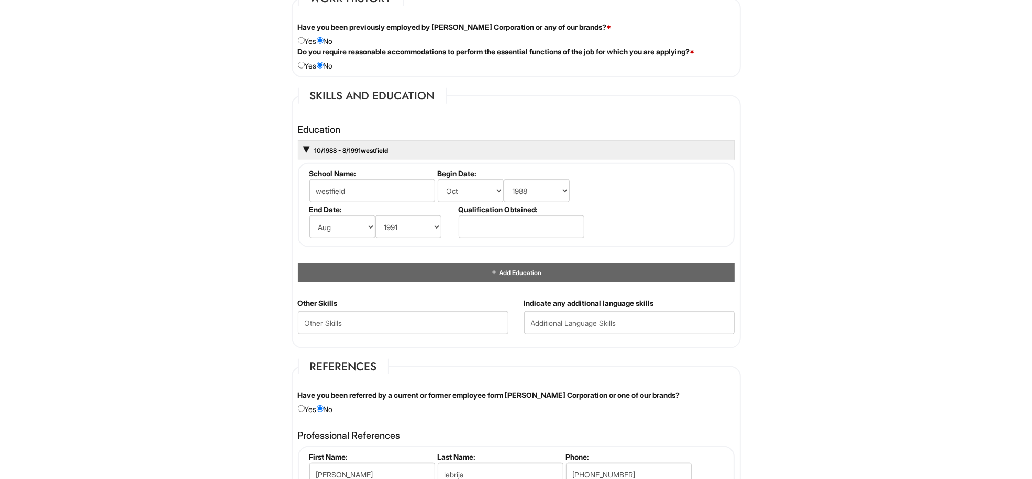
scroll to position [970, 0]
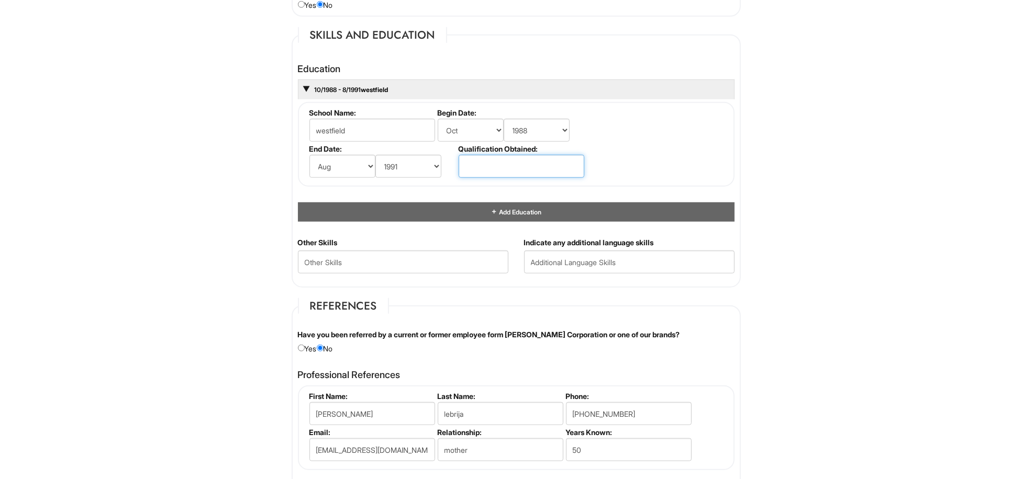
click at [487, 168] on input "text" at bounding box center [521, 166] width 126 height 23
type input "art english"
click at [663, 148] on fieldset "School Name: westfield Begin Date: (month) Jan Feb Mar Apr May Jun Jul Aug Sep …" at bounding box center [516, 144] width 436 height 85
click at [1002, 202] on html "Please Complete This Form 1 2 3 Client Advisor (PT) - A|X Armani Exchange Macy'…" at bounding box center [516, 63] width 1032 height 2066
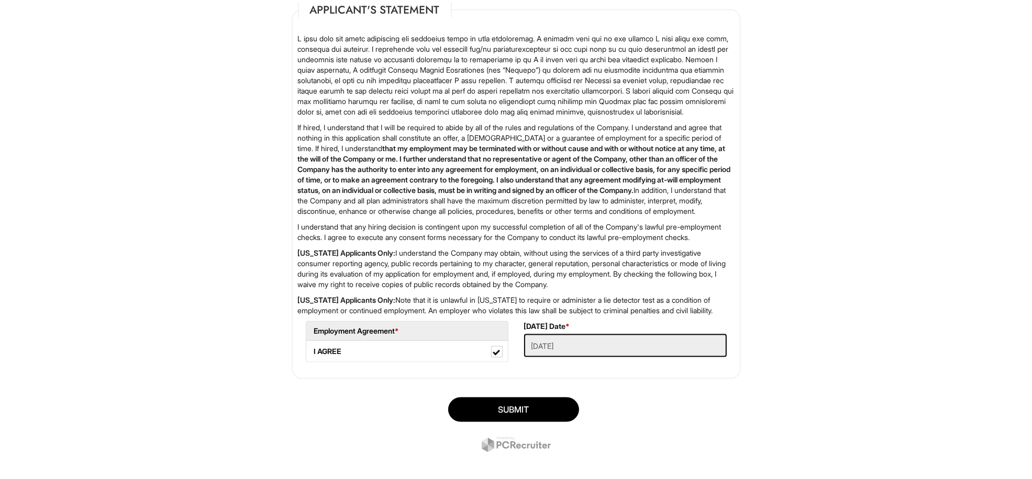
scroll to position [1628, 0]
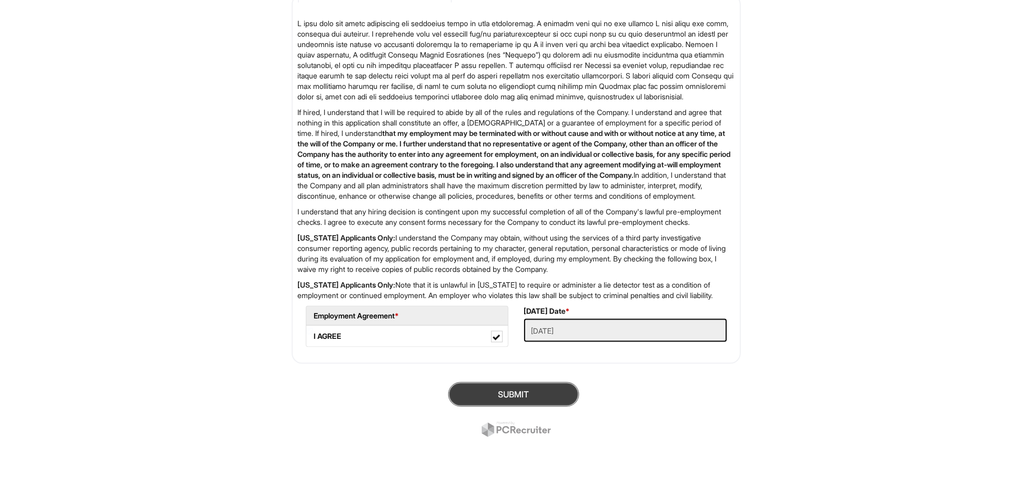
click at [524, 391] on button "SUBMIT" at bounding box center [513, 395] width 131 height 25
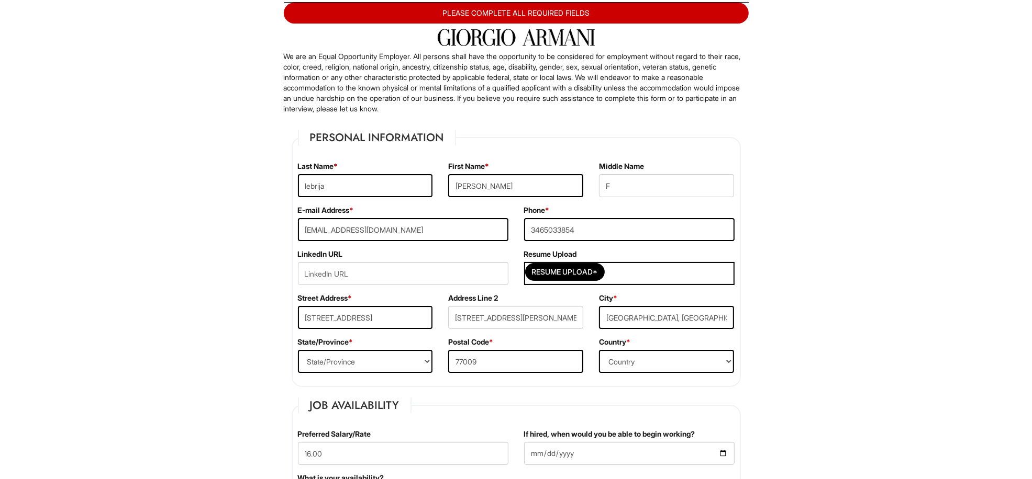
click at [396, 278] on input "url" at bounding box center [403, 273] width 210 height 23
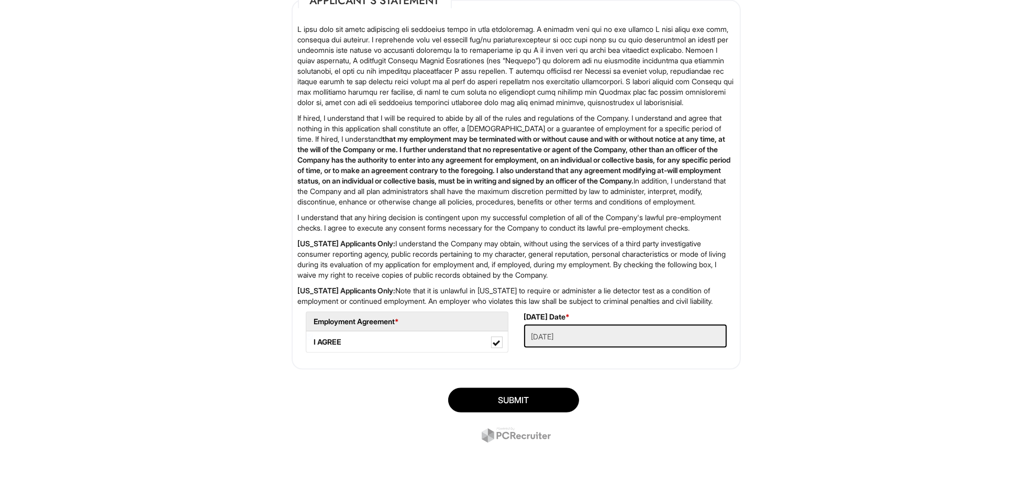
scroll to position [1628, 0]
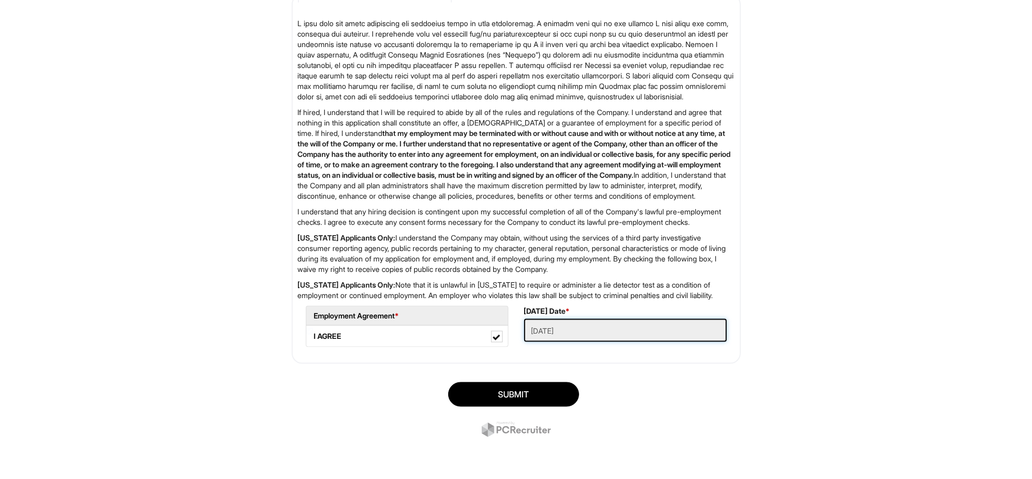
click at [593, 333] on Applied "[DATE]" at bounding box center [625, 330] width 203 height 23
click at [581, 333] on Applied "[DATE]" at bounding box center [625, 330] width 203 height 23
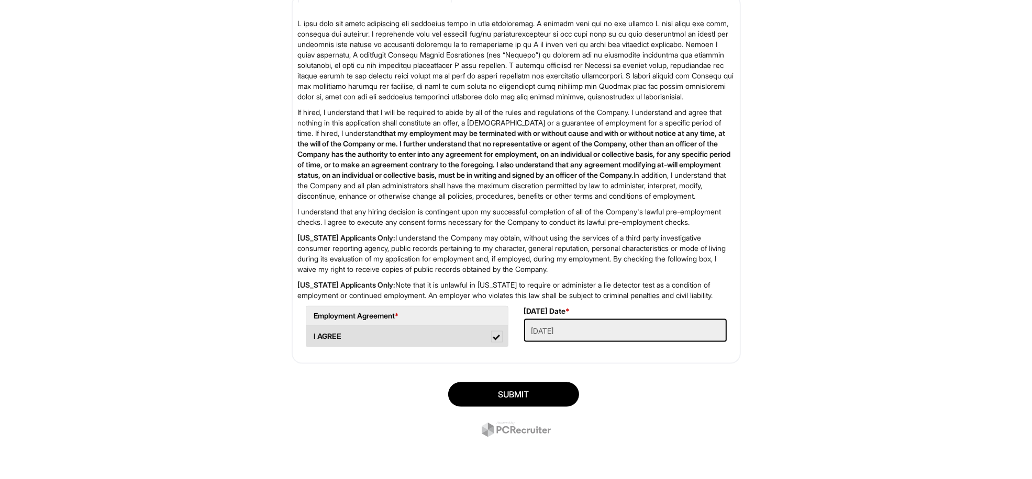
click at [501, 337] on span at bounding box center [497, 337] width 12 height 12
click at [313, 335] on AGREE "I AGREE" at bounding box center [309, 331] width 7 height 7
click at [615, 330] on Applied "[DATE]" at bounding box center [625, 330] width 203 height 23
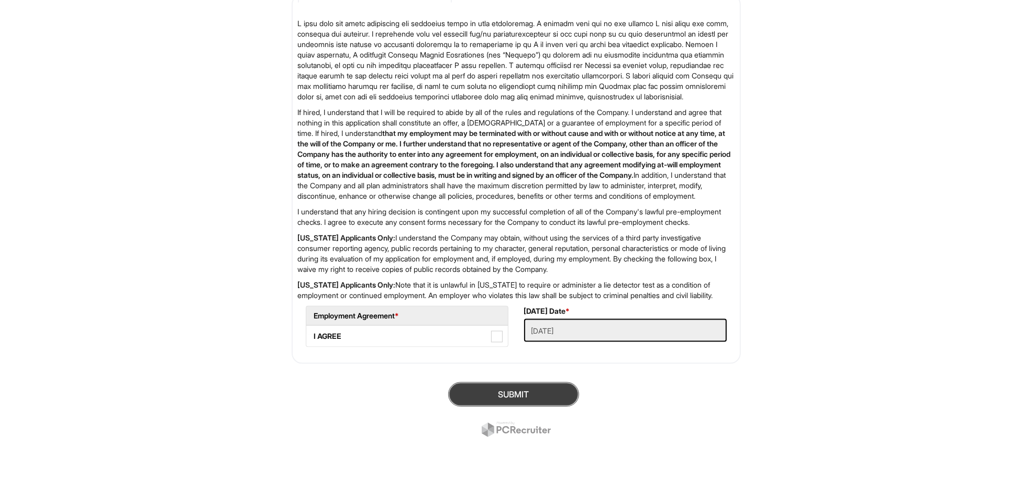
click at [519, 395] on button "SUBMIT" at bounding box center [513, 395] width 131 height 25
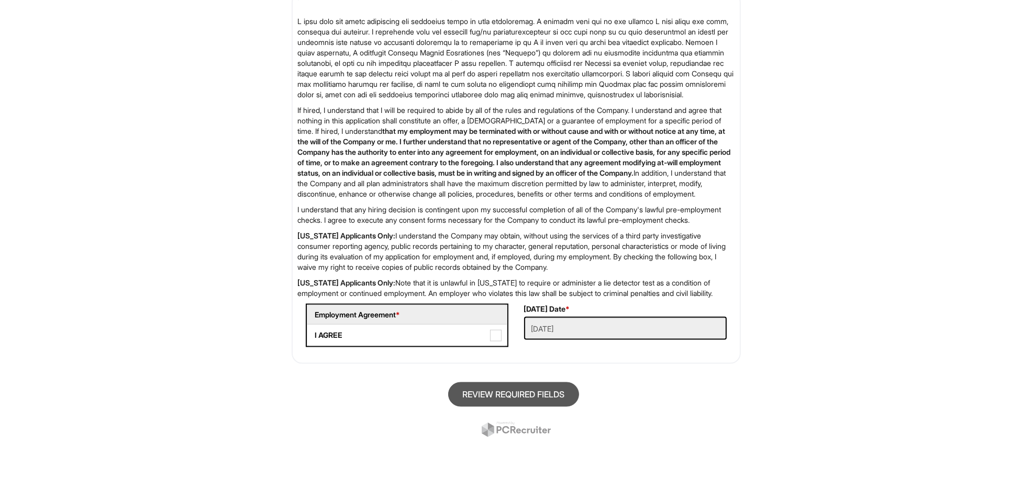
scroll to position [64, 0]
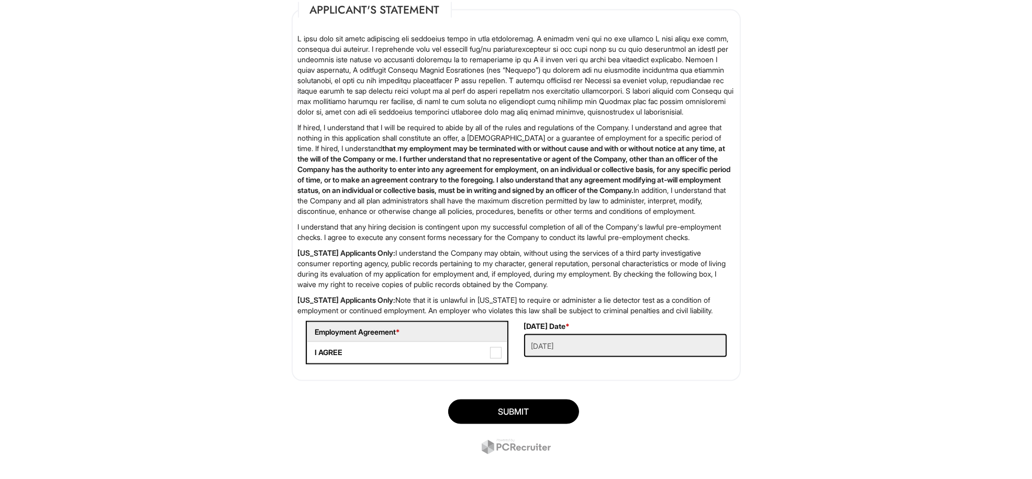
scroll to position [1629, 0]
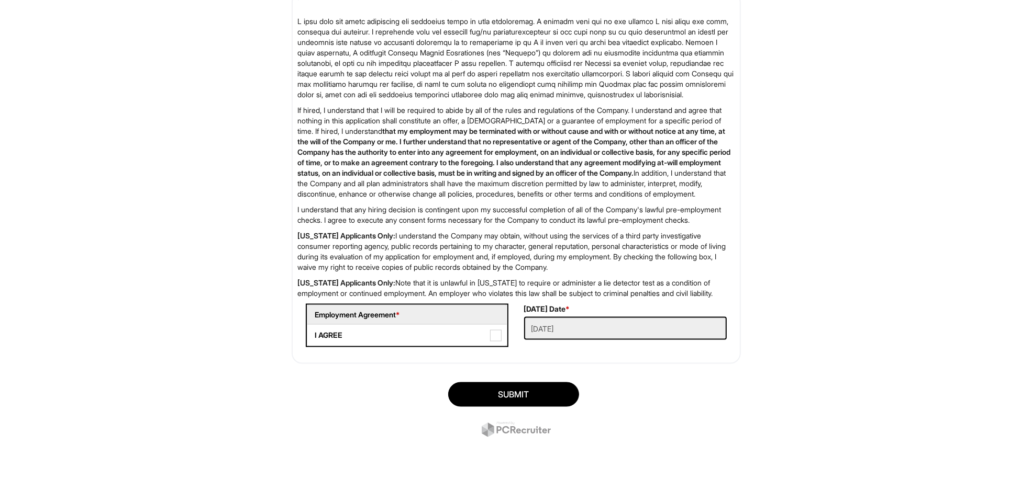
click at [522, 432] on div "SUBMIT" at bounding box center [516, 411] width 465 height 73
click at [496, 336] on span at bounding box center [496, 336] width 12 height 12
click at [314, 334] on AGREE "I AGREE" at bounding box center [310, 330] width 7 height 7
checkbox AGREE "true"
click at [532, 391] on button "SUBMIT" at bounding box center [513, 395] width 131 height 25
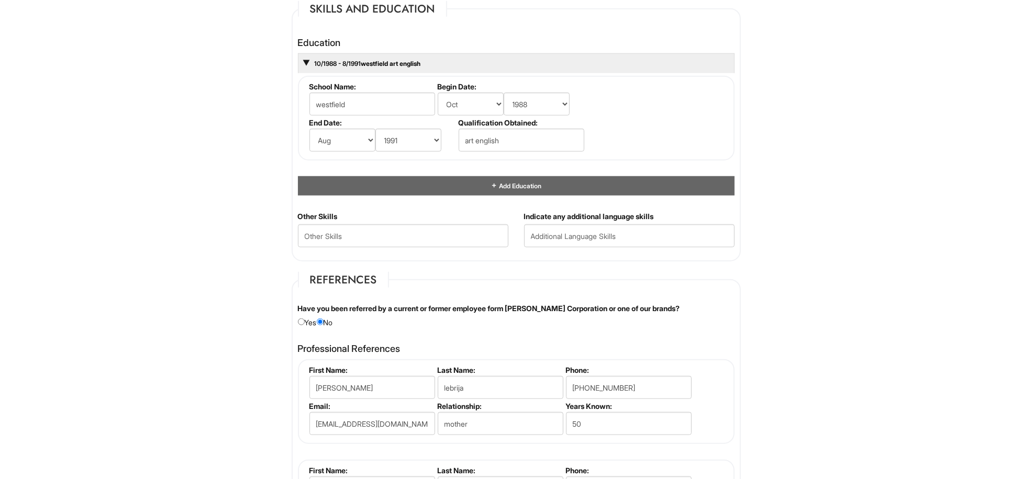
scroll to position [1074, 0]
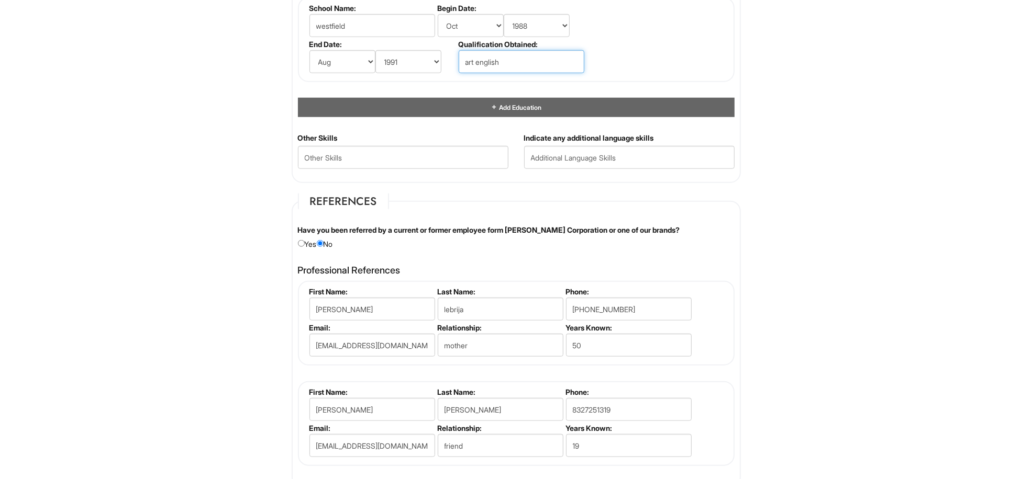
click at [564, 72] on input "art english" at bounding box center [521, 61] width 126 height 23
click at [650, 75] on fieldset "School Name: westfield Begin Date: (month) Jan Feb Mar Apr May Jun Jul Aug Sep …" at bounding box center [516, 39] width 436 height 85
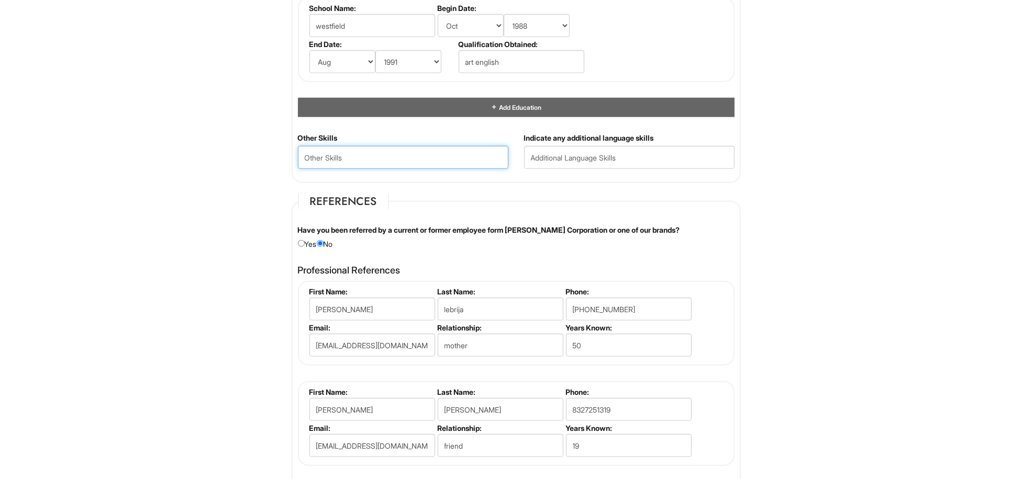
click at [480, 161] on Skills "text" at bounding box center [403, 157] width 210 height 23
type Skills "dale carnegie courses...houston community college"
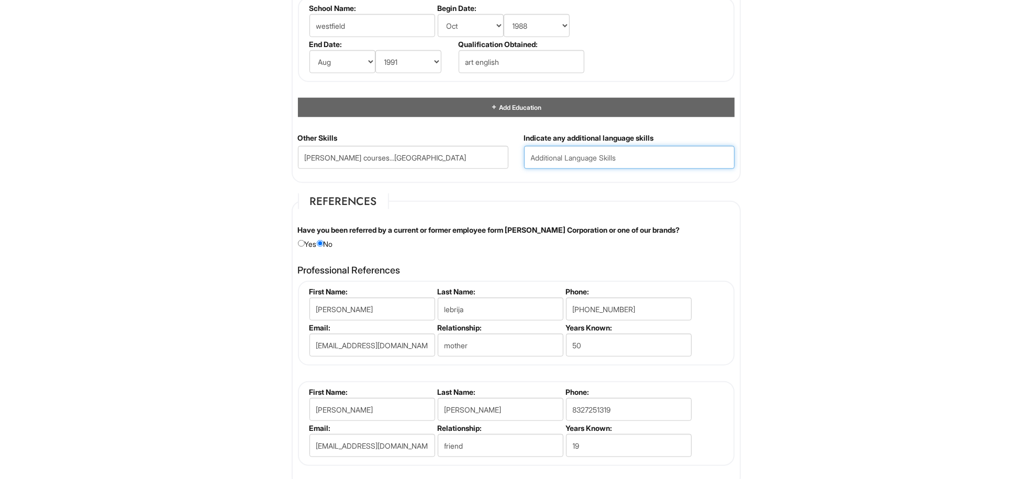
click at [626, 155] on input "text" at bounding box center [629, 157] width 210 height 23
type input "spanish"
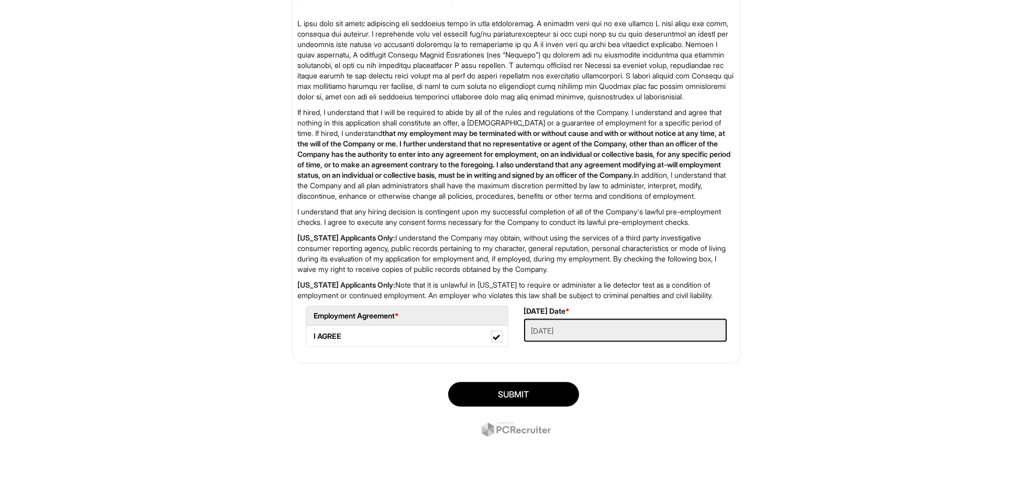
scroll to position [1628, 0]
click at [448, 383] on button "SUBMIT" at bounding box center [513, 395] width 131 height 25
click at [524, 390] on button "SUBMIT" at bounding box center [513, 395] width 131 height 25
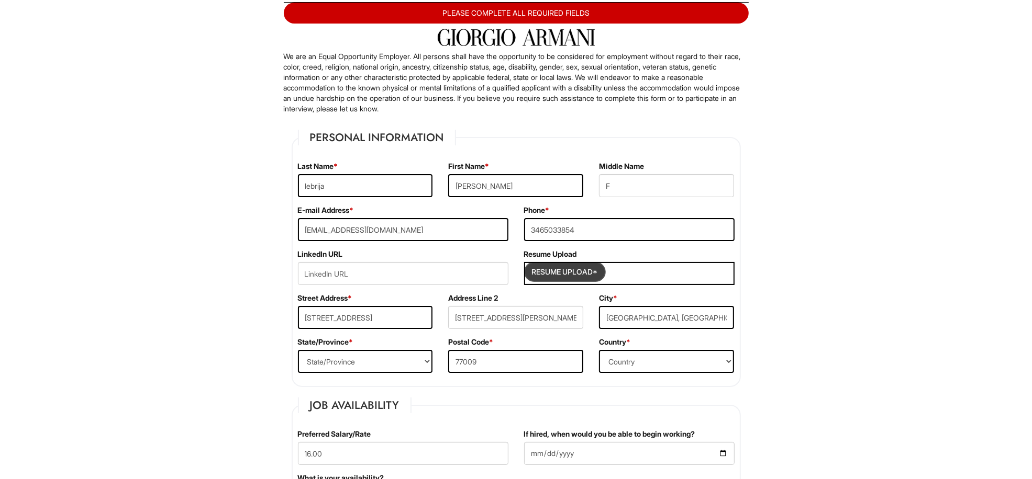
click at [571, 273] on input "Resume Upload*" at bounding box center [564, 272] width 79 height 17
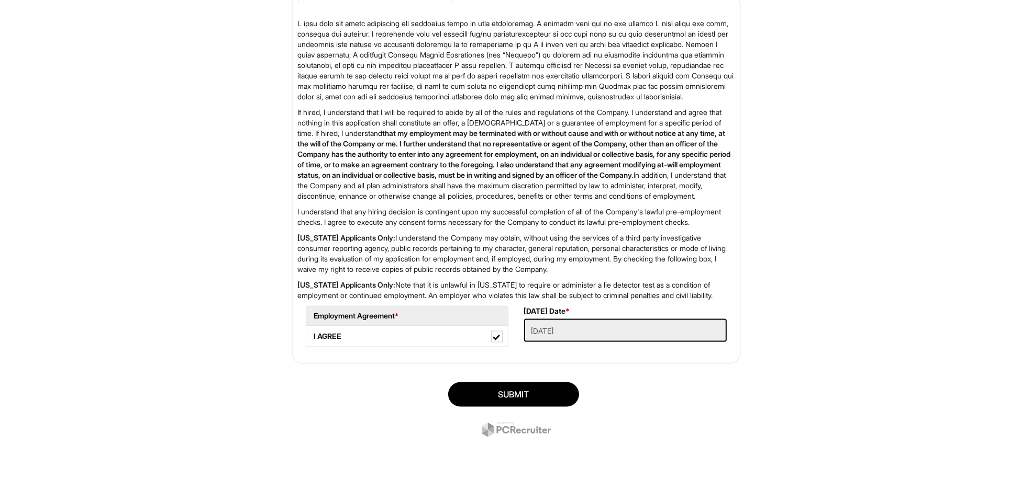
scroll to position [1601, 0]
